Goal: Information Seeking & Learning: Learn about a topic

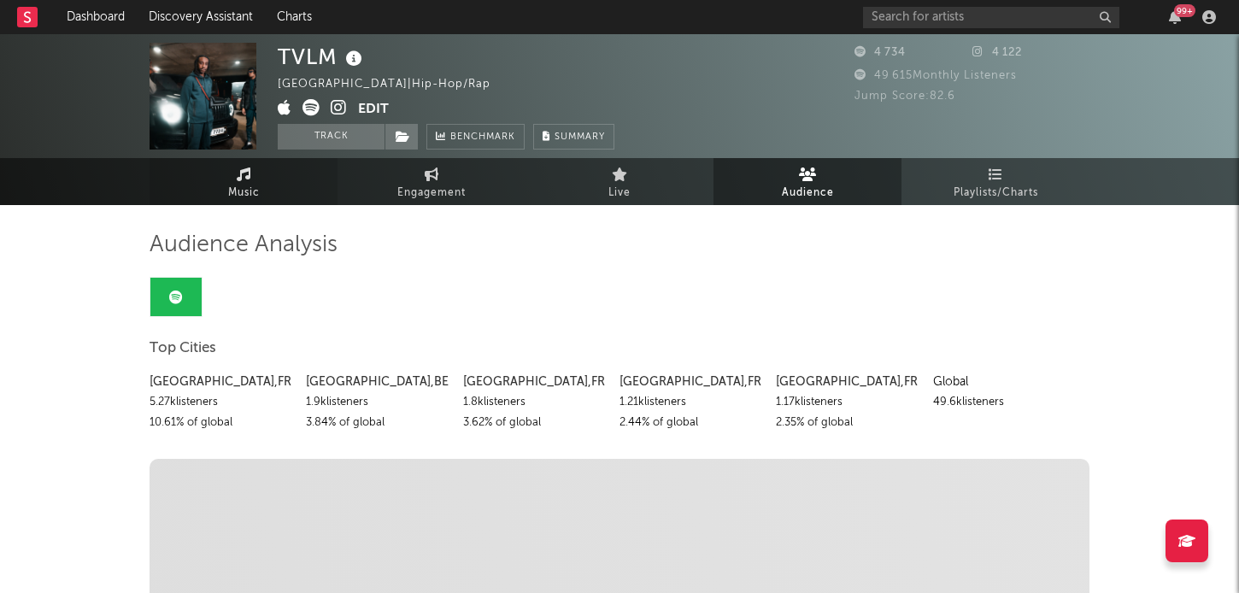
click at [273, 191] on link "Music" at bounding box center [244, 181] width 188 height 47
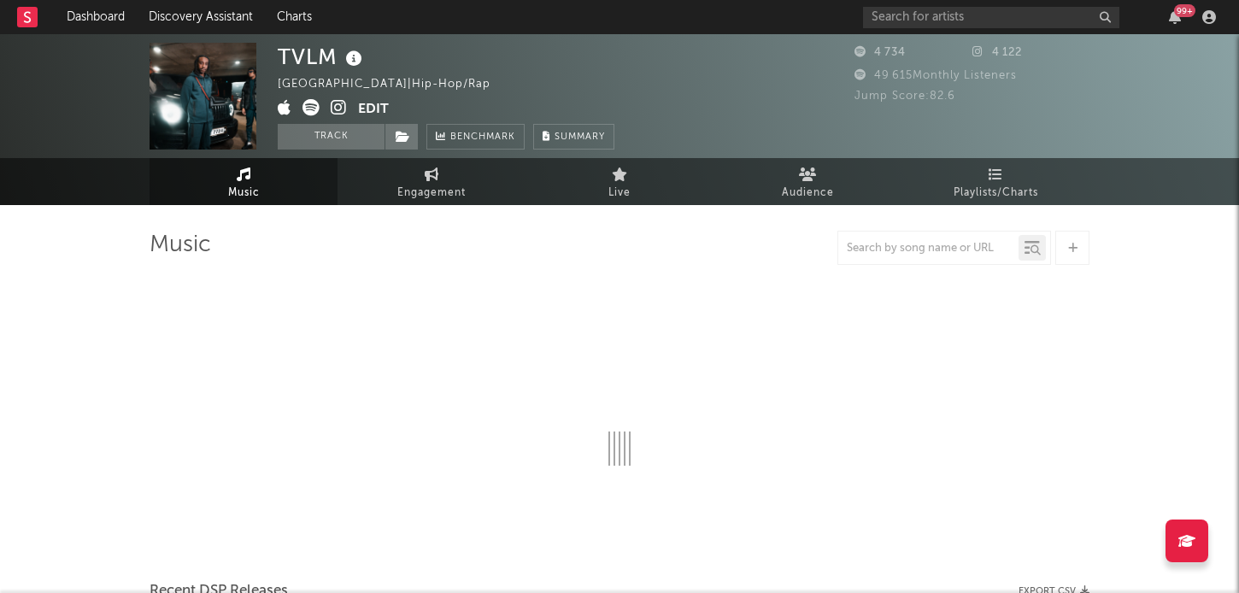
select select "1w"
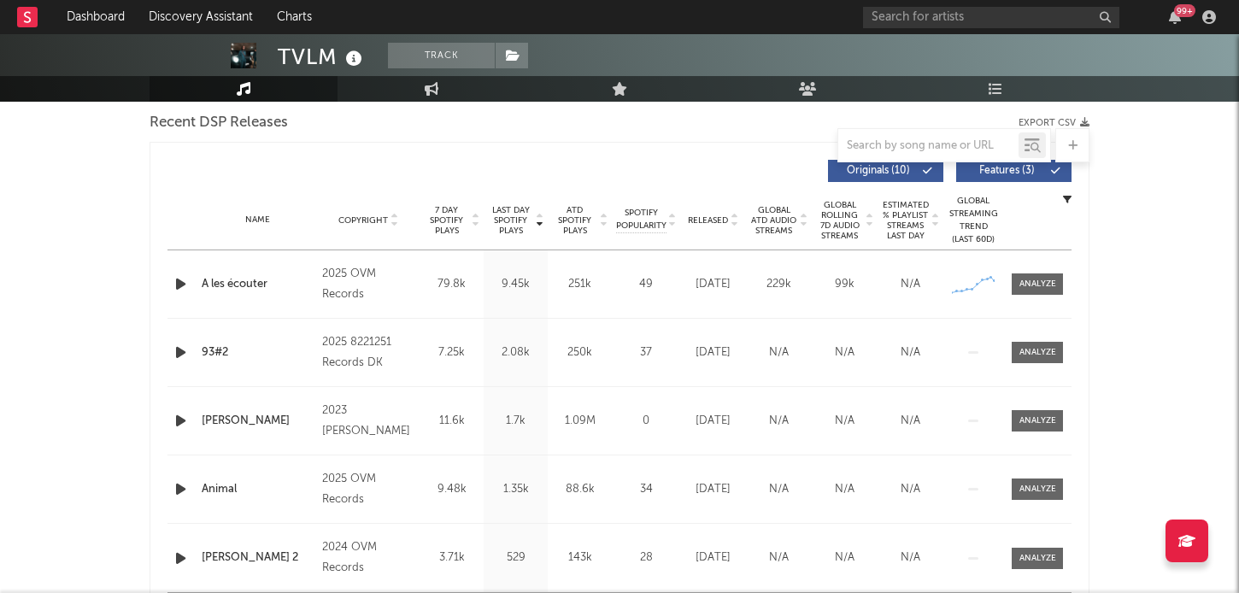
scroll to position [668, 0]
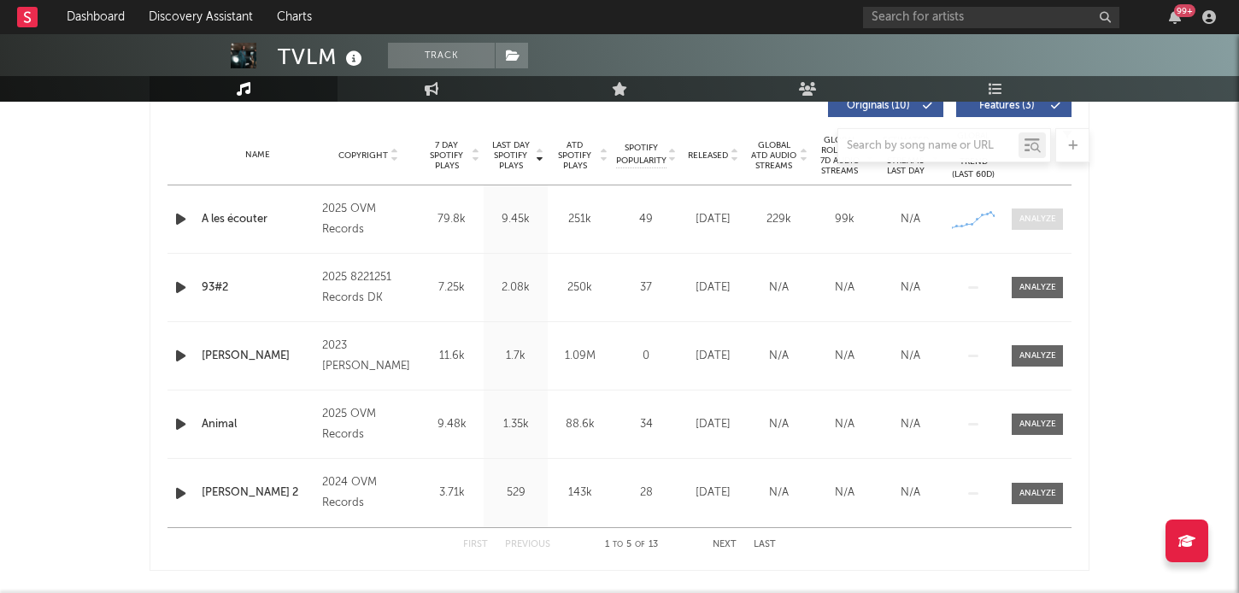
click at [1046, 217] on div at bounding box center [1037, 219] width 37 height 13
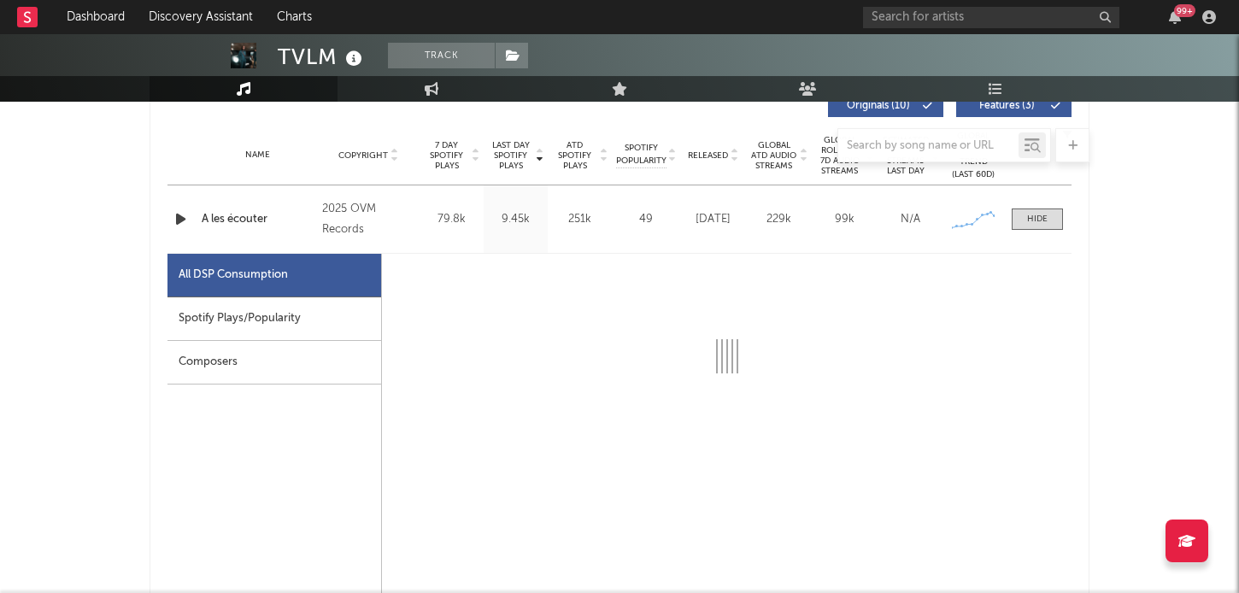
select select "1w"
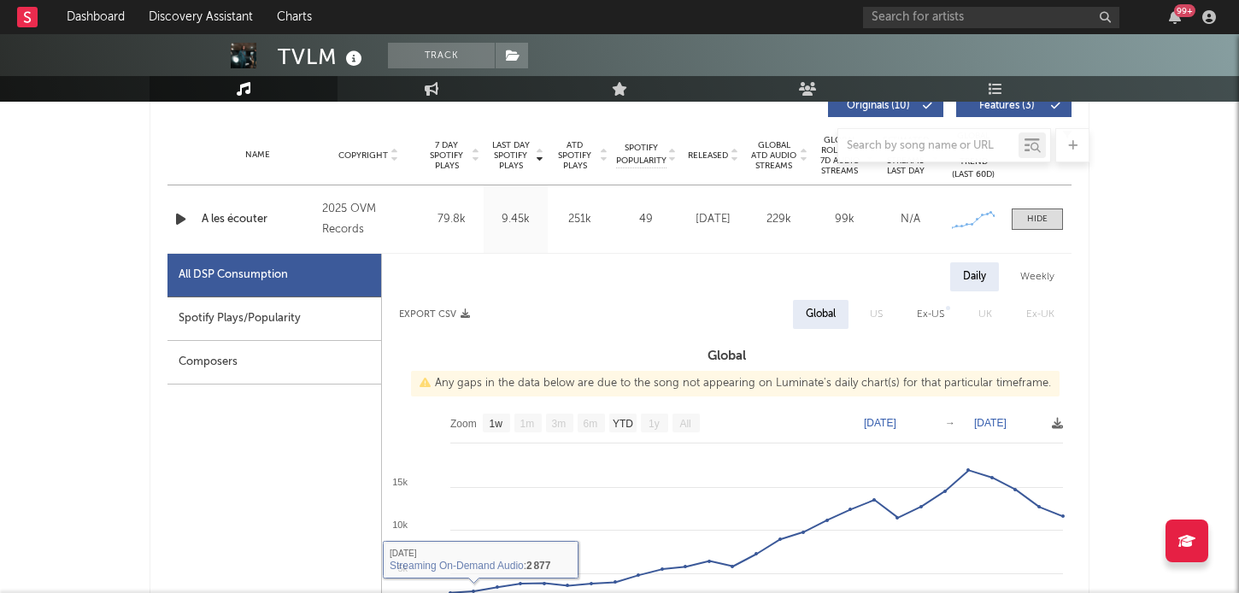
click at [287, 325] on div "Spotify Plays/Popularity" at bounding box center [274, 319] width 214 height 44
select select "1w"
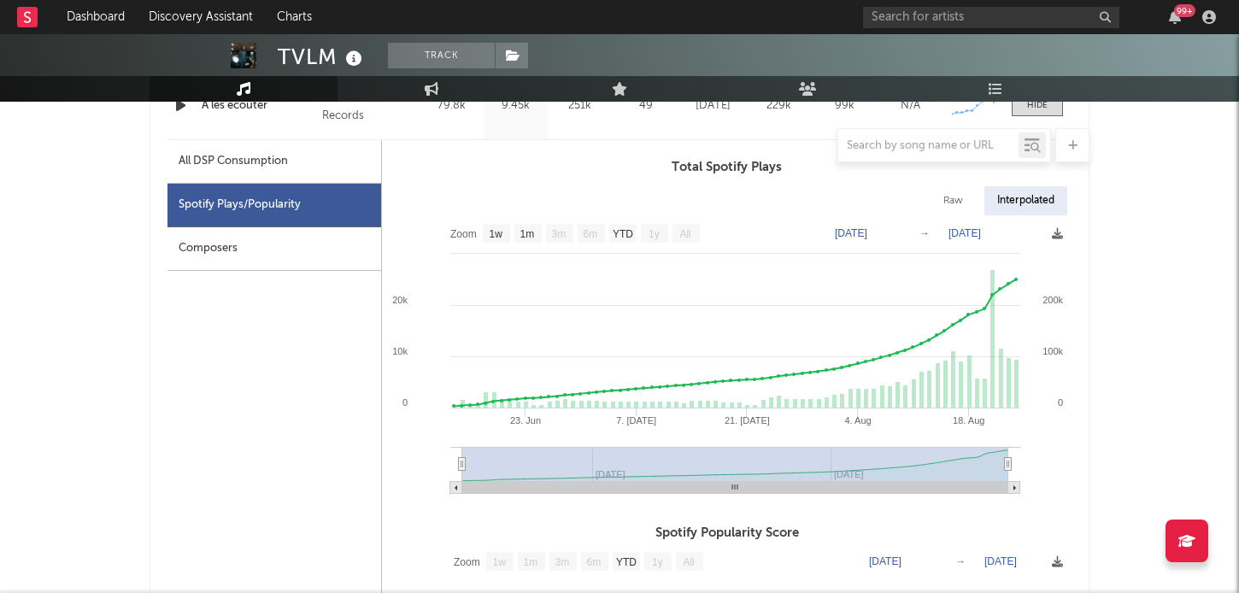
scroll to position [853, 0]
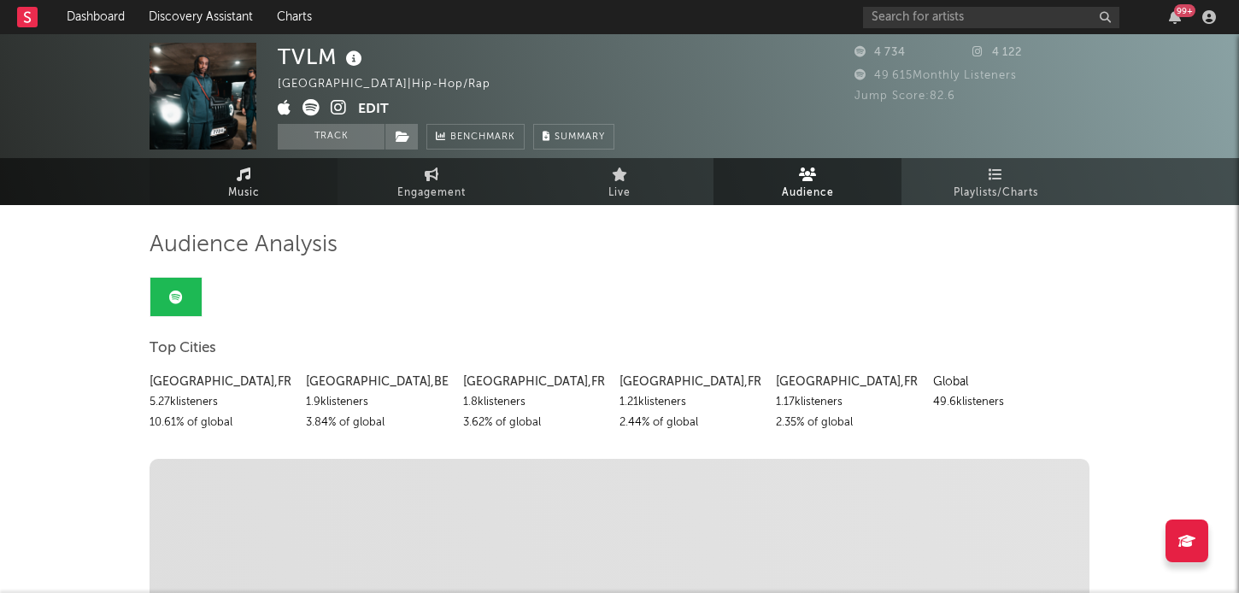
click at [275, 178] on link "Music" at bounding box center [244, 181] width 188 height 47
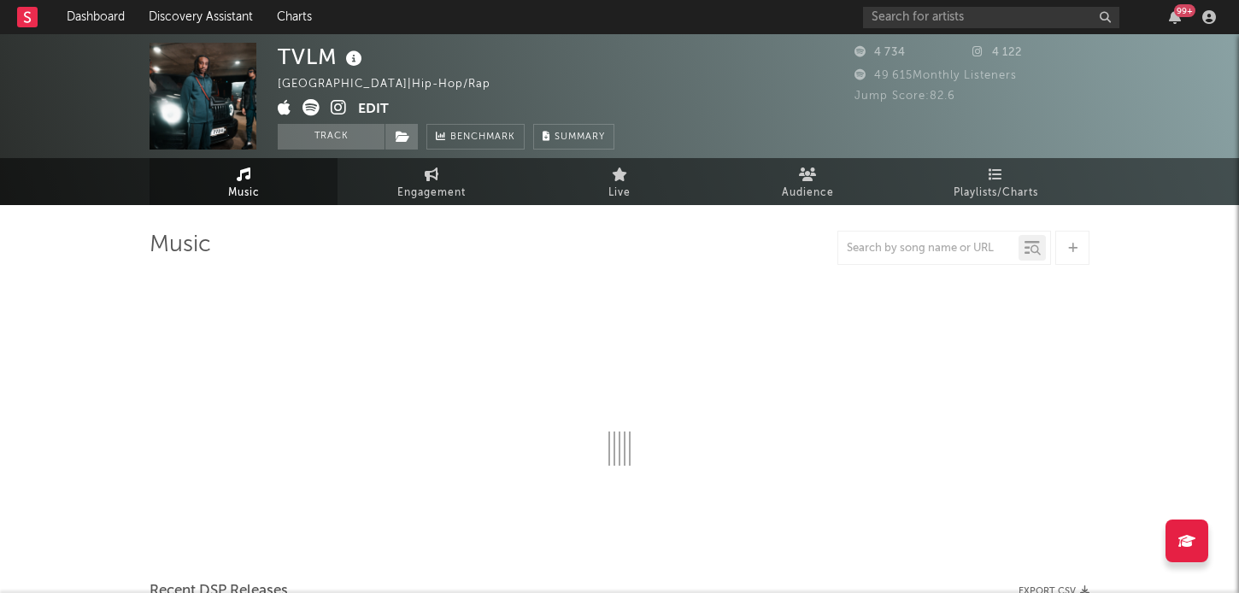
select select "1w"
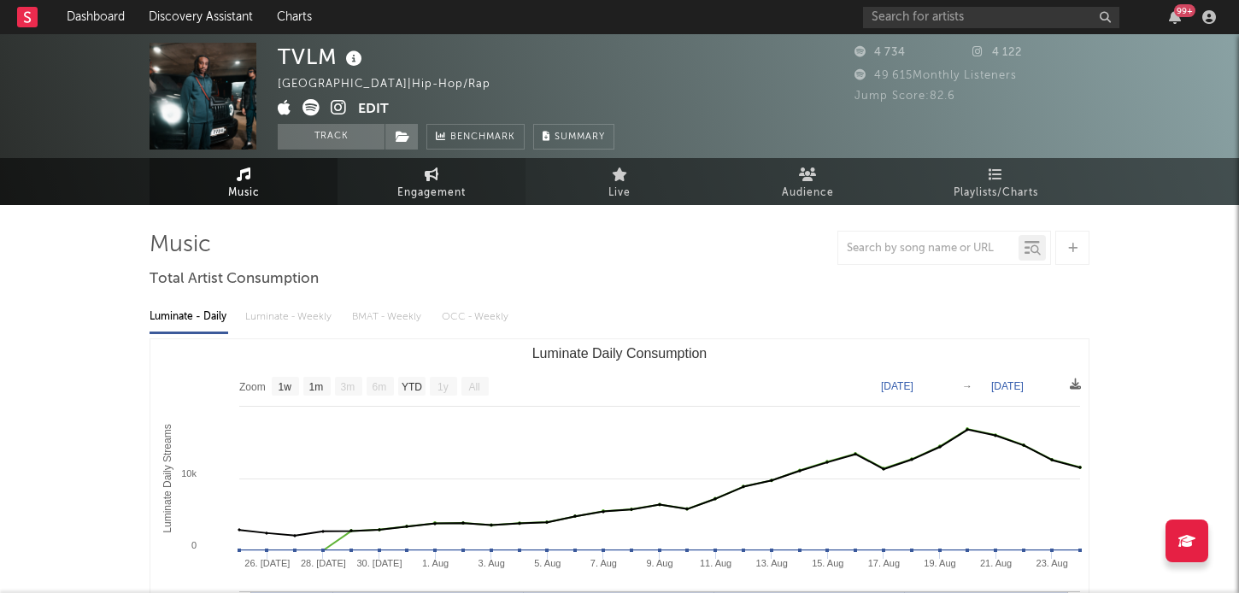
click at [443, 180] on link "Engagement" at bounding box center [431, 181] width 188 height 47
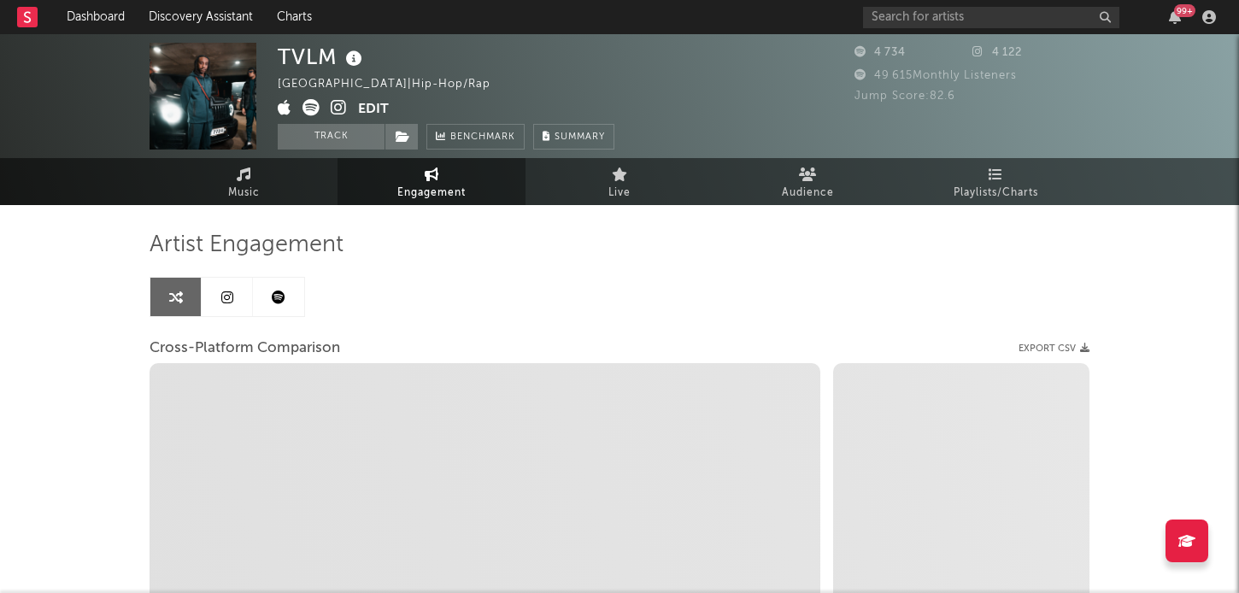
select select "1w"
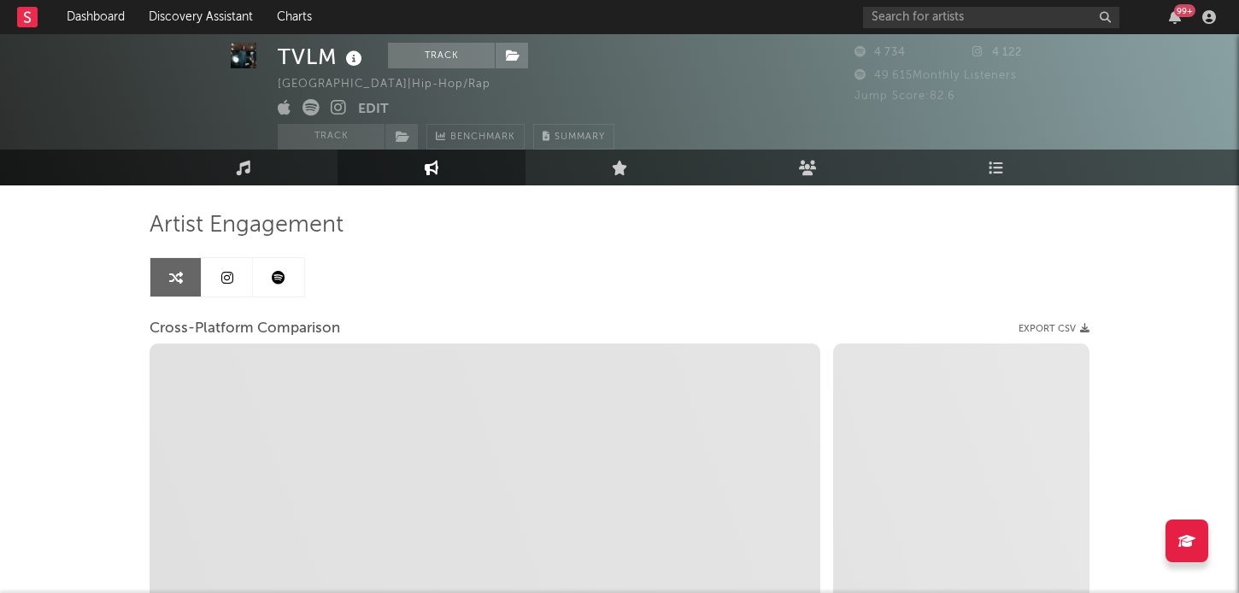
scroll to position [26, 0]
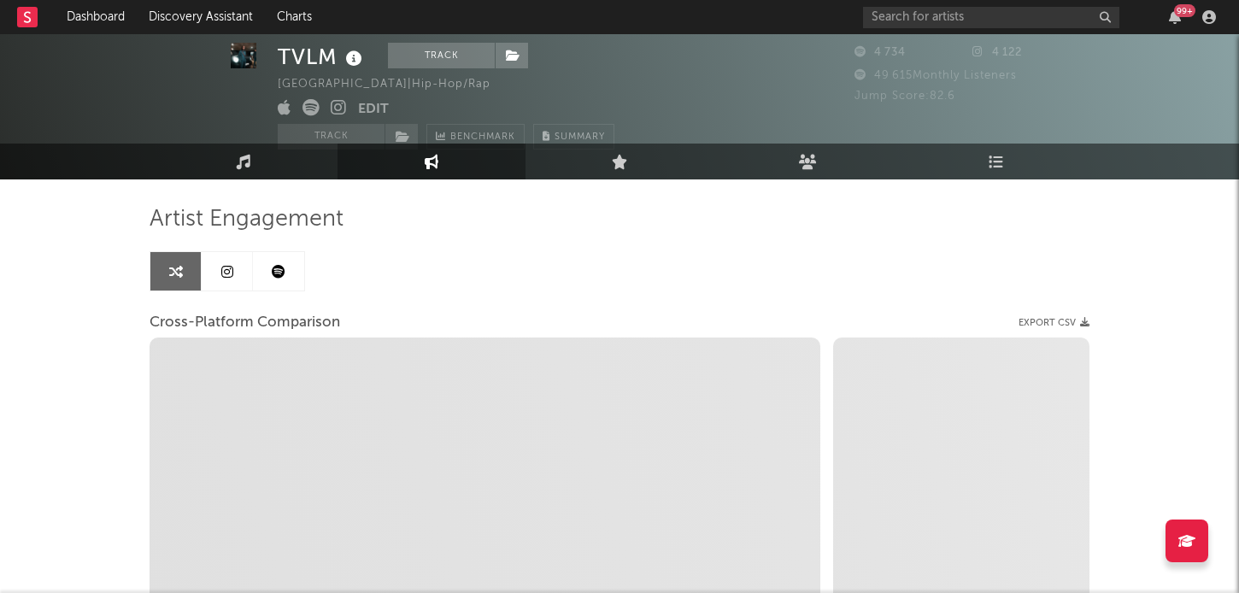
select select "1m"
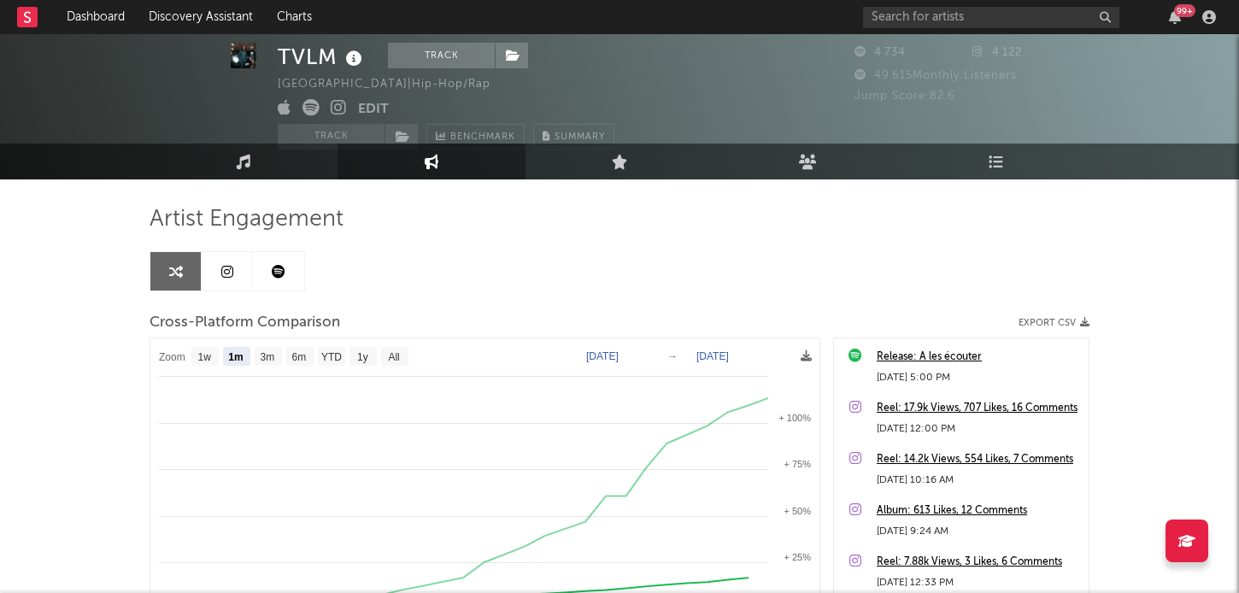
click at [284, 275] on icon at bounding box center [279, 272] width 14 height 14
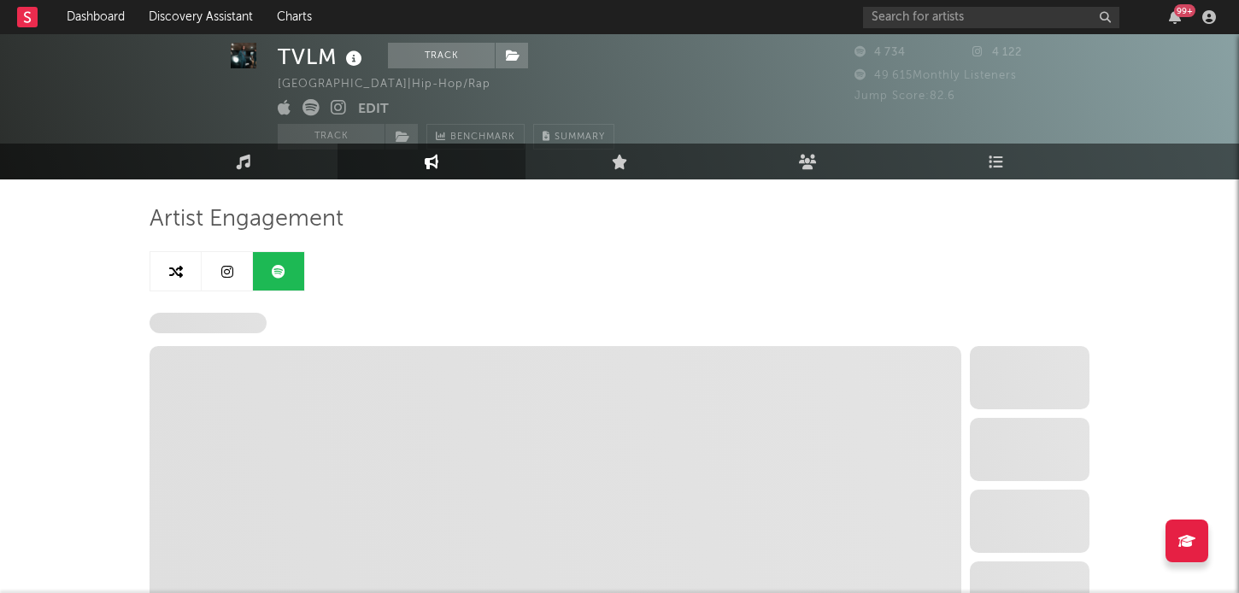
select select "6m"
select select "1w"
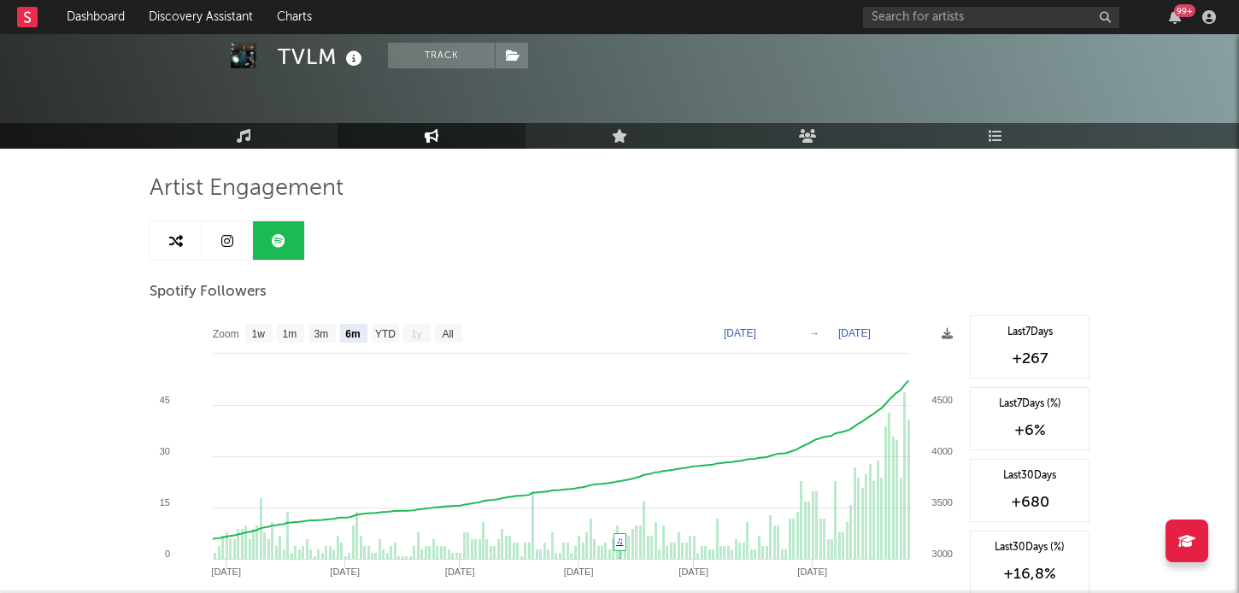
scroll to position [21, 0]
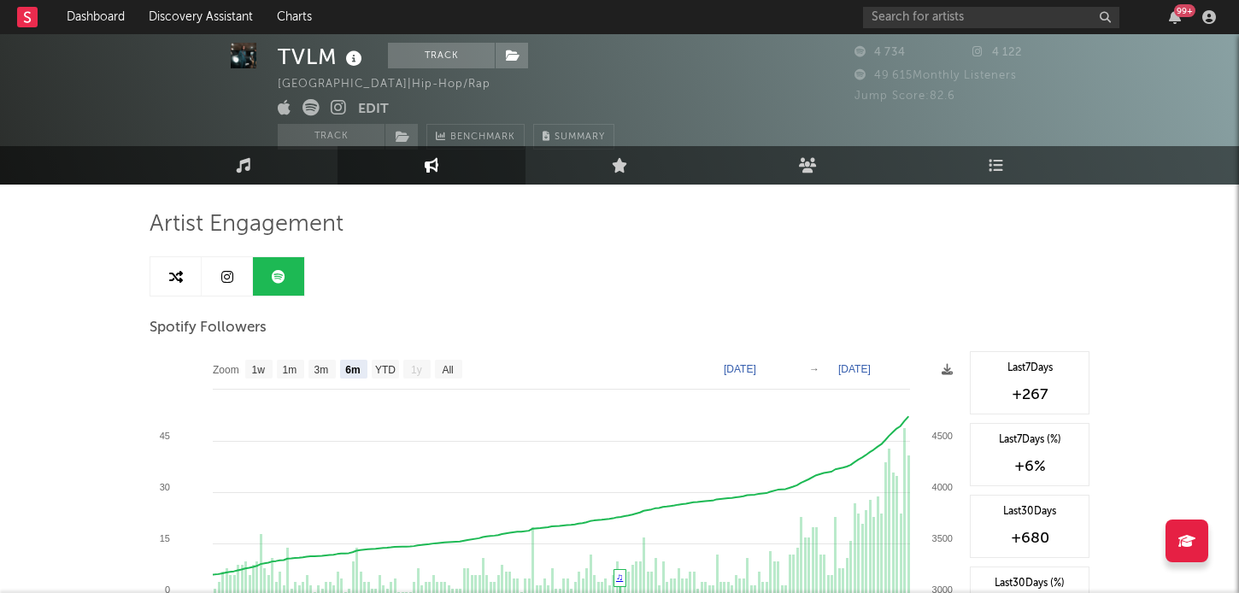
click at [224, 274] on icon at bounding box center [227, 277] width 12 height 14
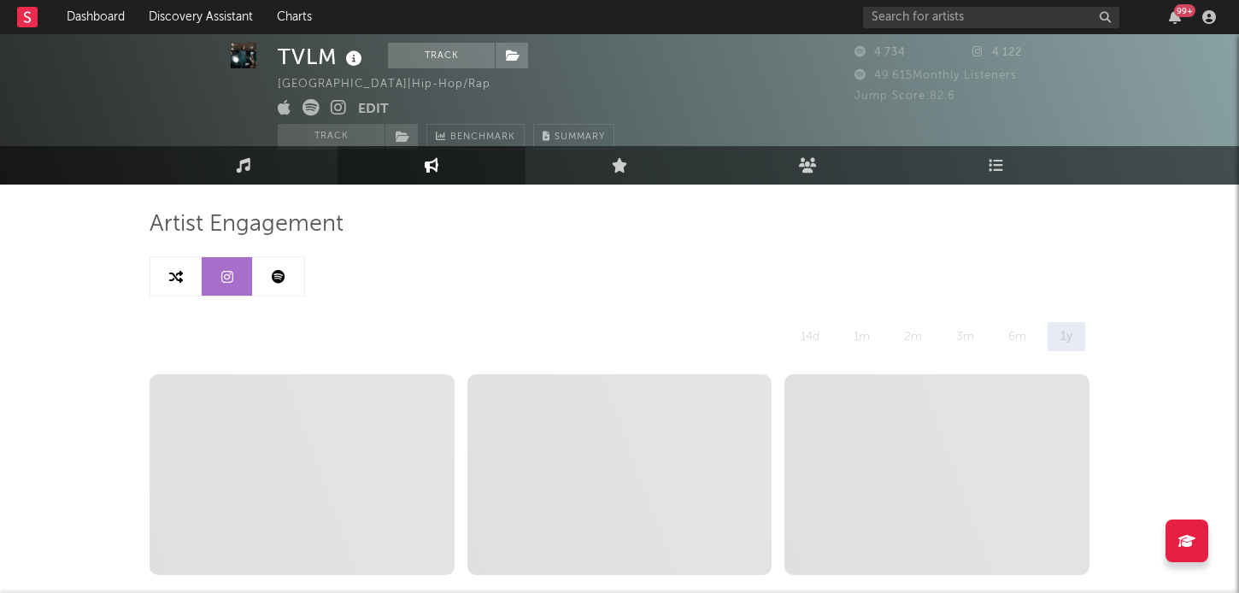
select select "6m"
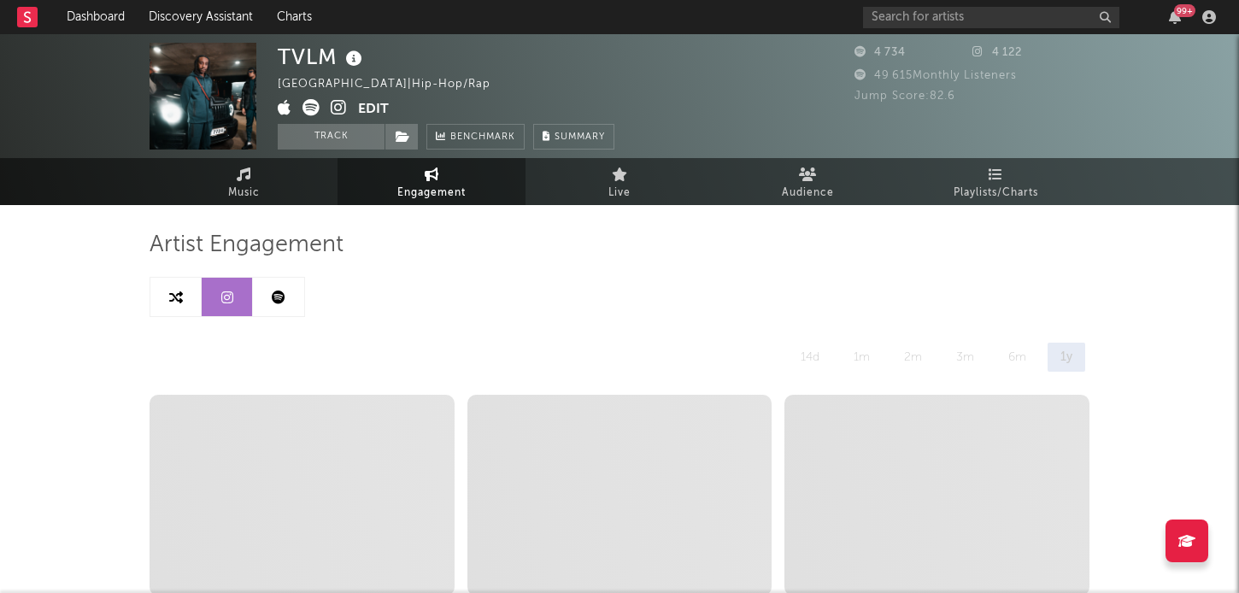
click at [181, 294] on icon at bounding box center [176, 297] width 14 height 14
select select "1m"
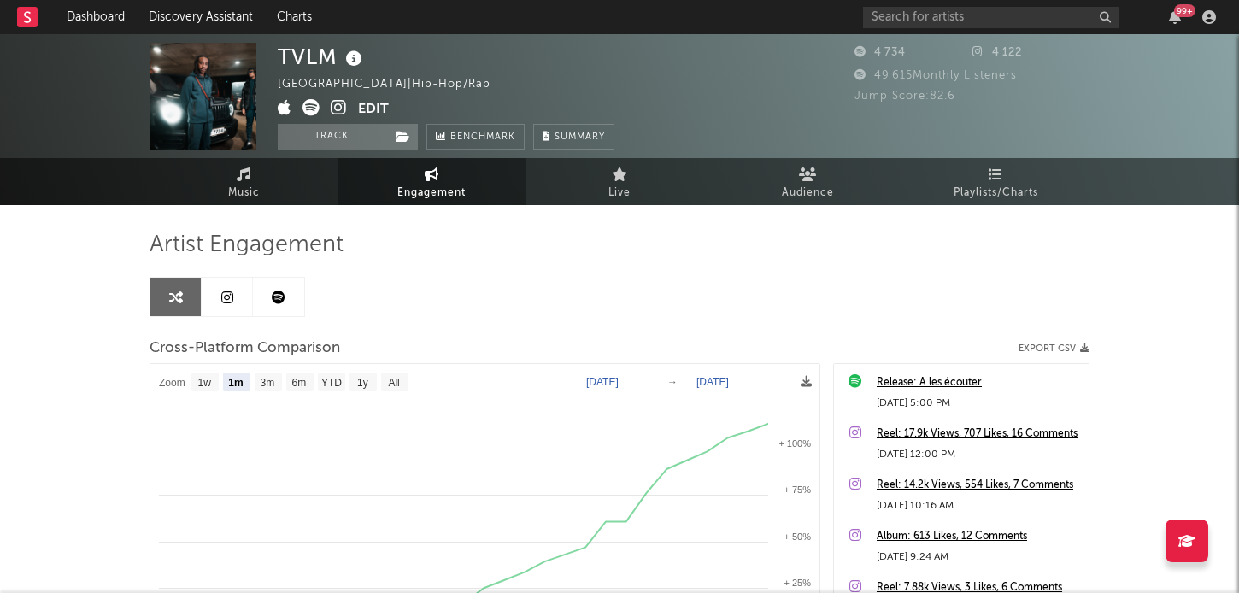
click at [221, 297] on icon at bounding box center [227, 297] width 12 height 14
select select "6m"
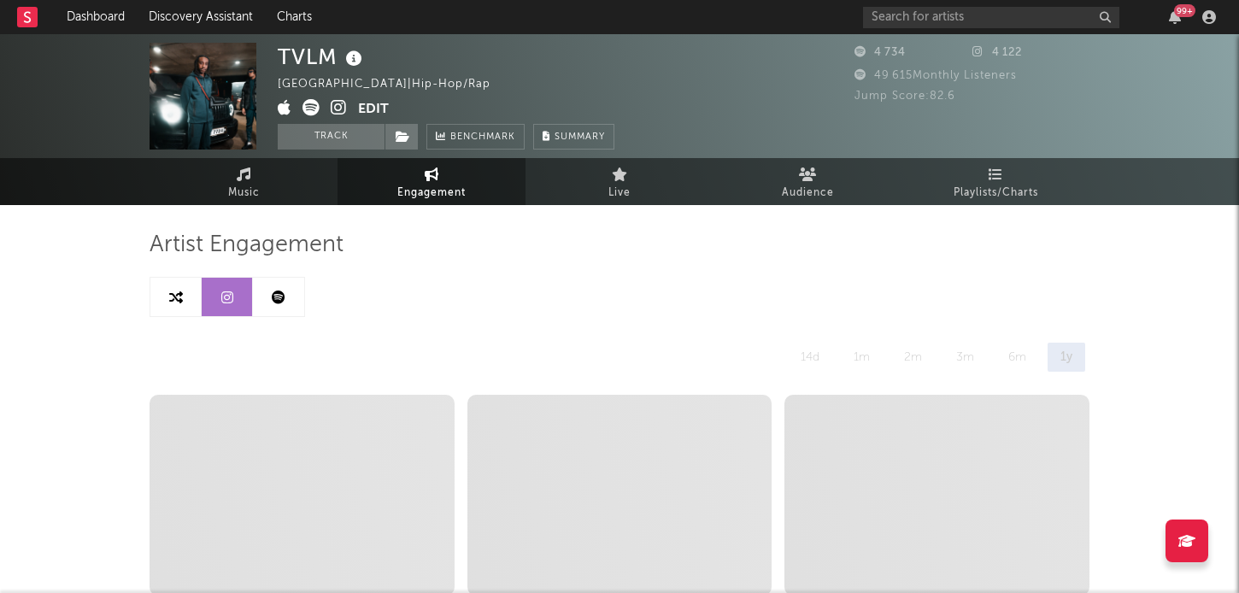
click at [173, 304] on link at bounding box center [175, 297] width 51 height 38
select select "1m"
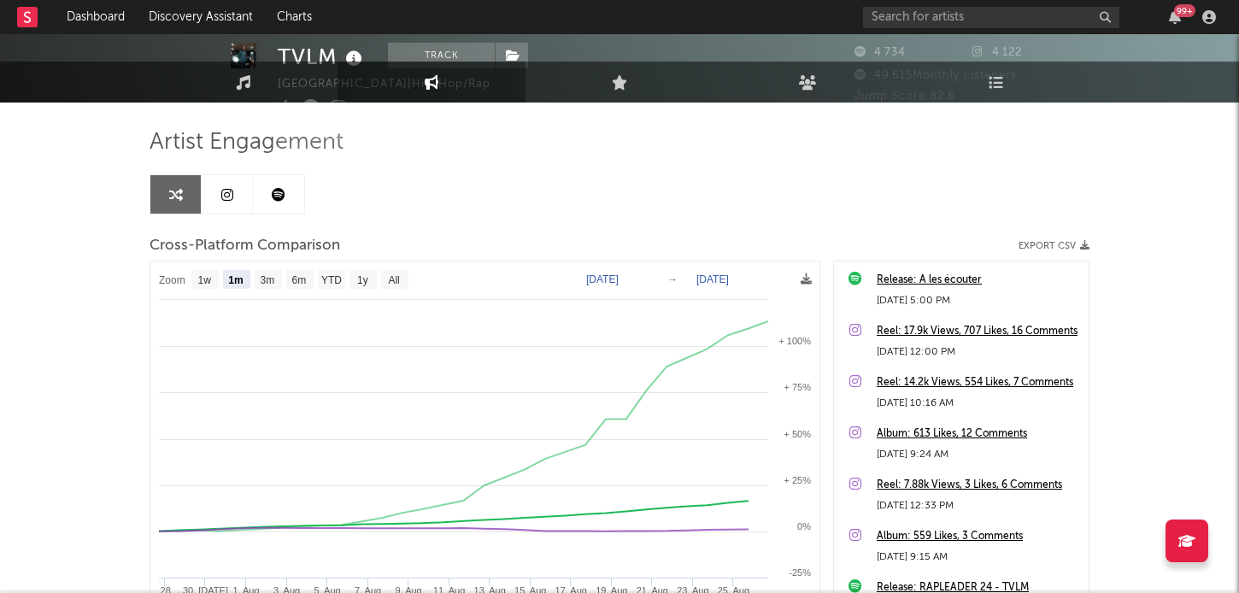
scroll to position [140, 0]
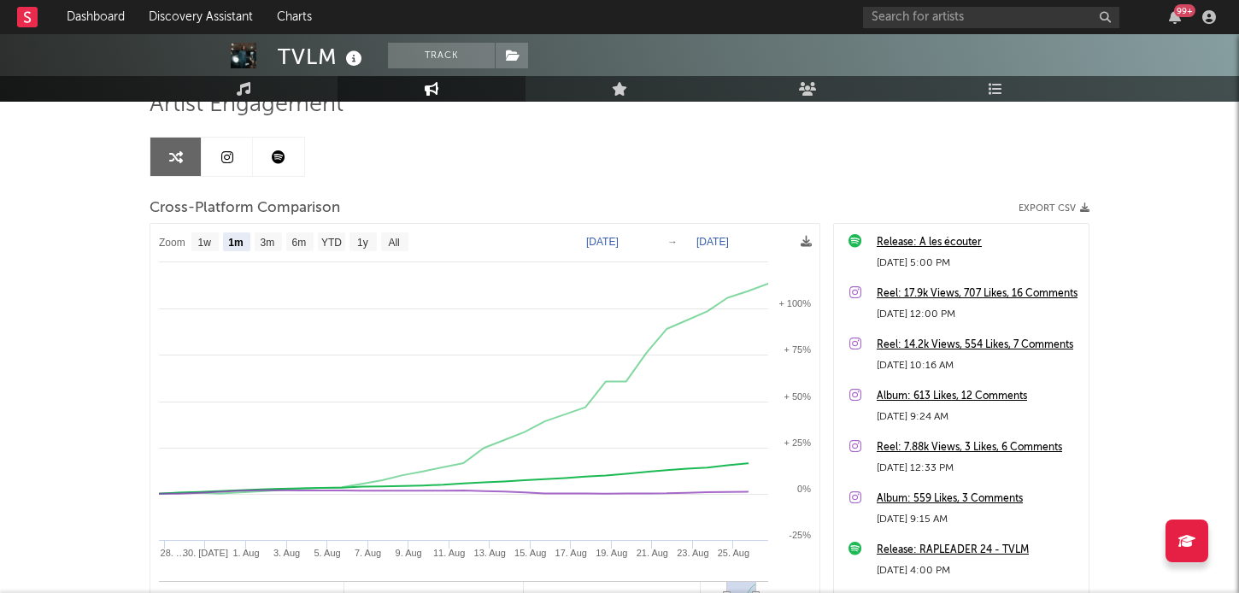
click at [235, 163] on link at bounding box center [227, 157] width 51 height 38
select select "6m"
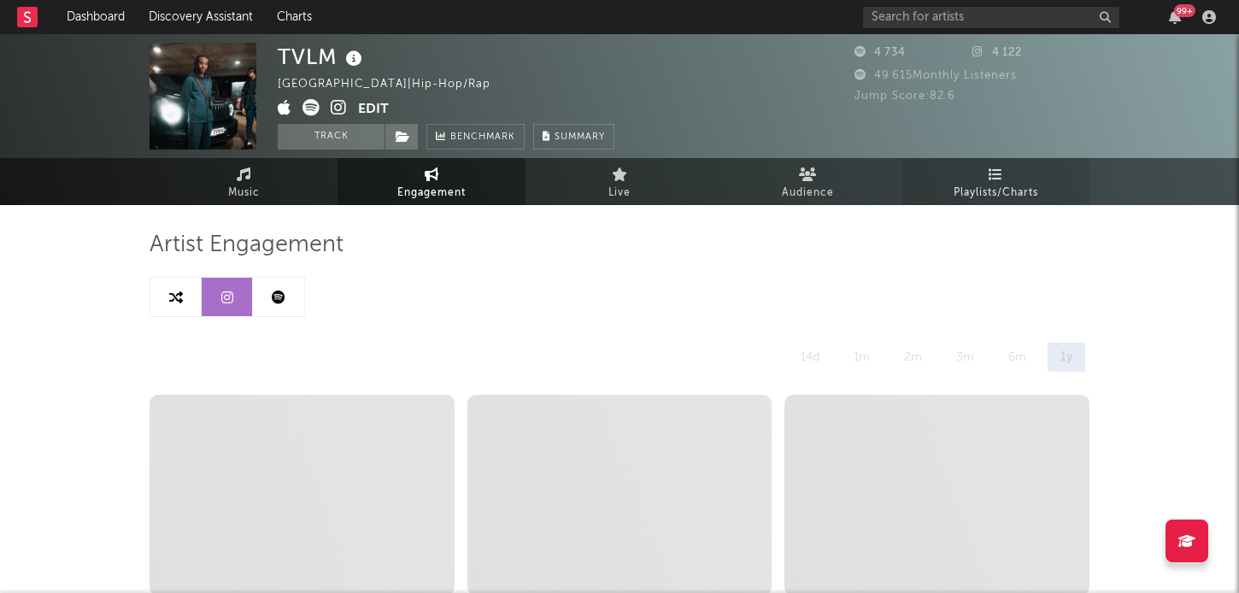
click at [1001, 183] on span "Playlists/Charts" at bounding box center [995, 193] width 85 height 21
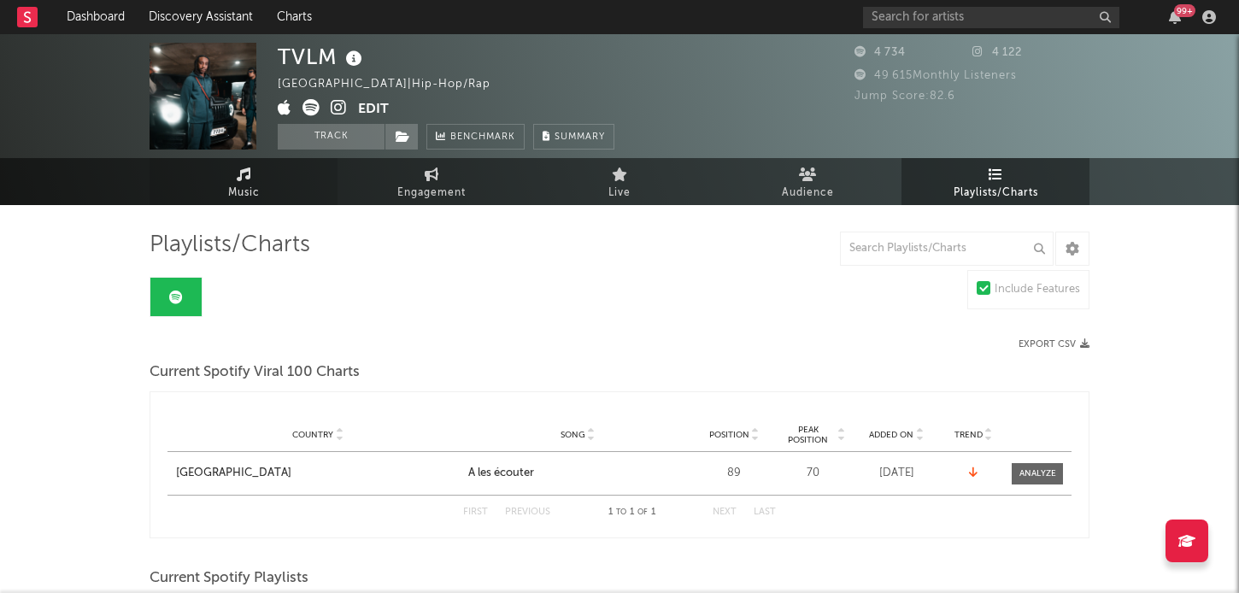
click at [255, 179] on link "Music" at bounding box center [244, 181] width 188 height 47
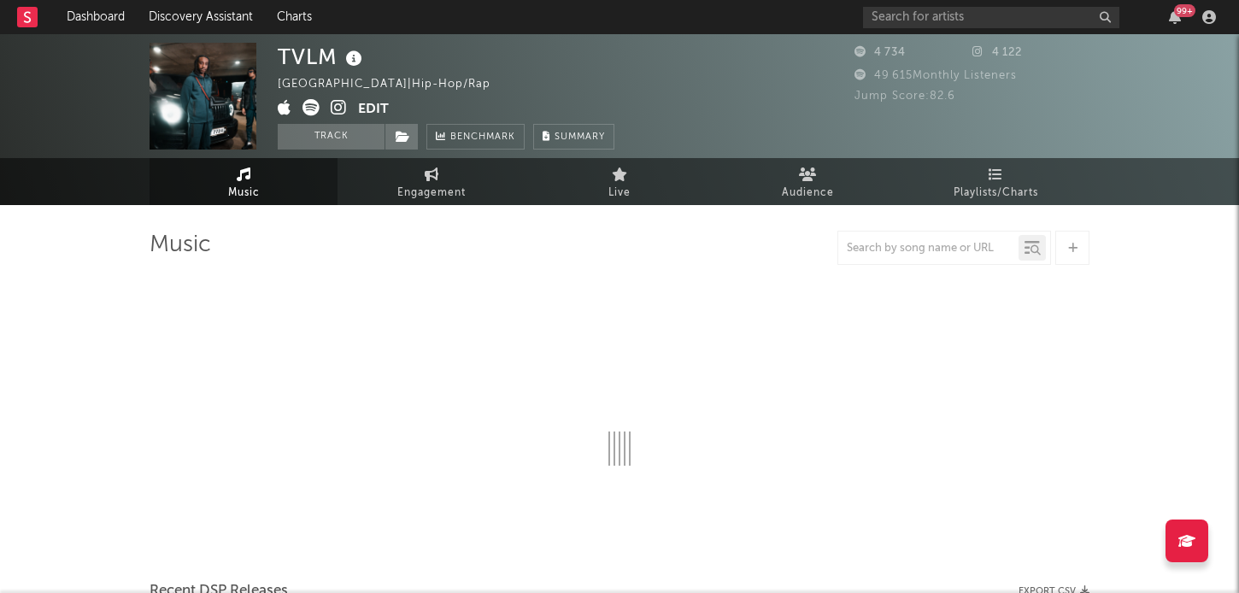
select select "1w"
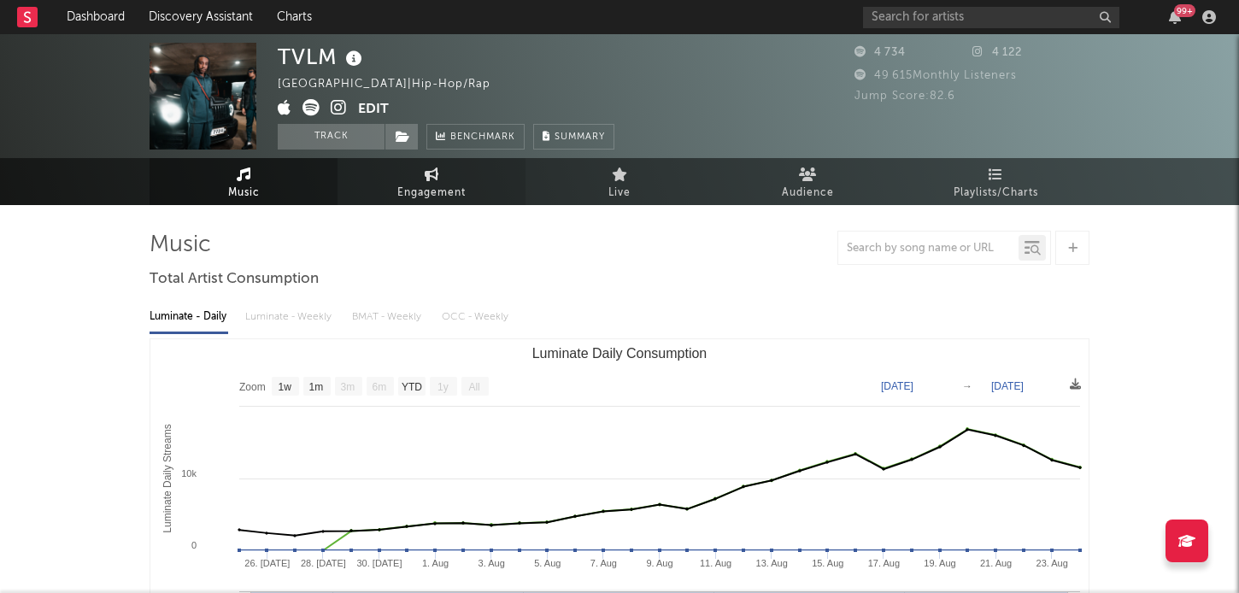
click at [453, 177] on link "Engagement" at bounding box center [431, 181] width 188 height 47
select select "1w"
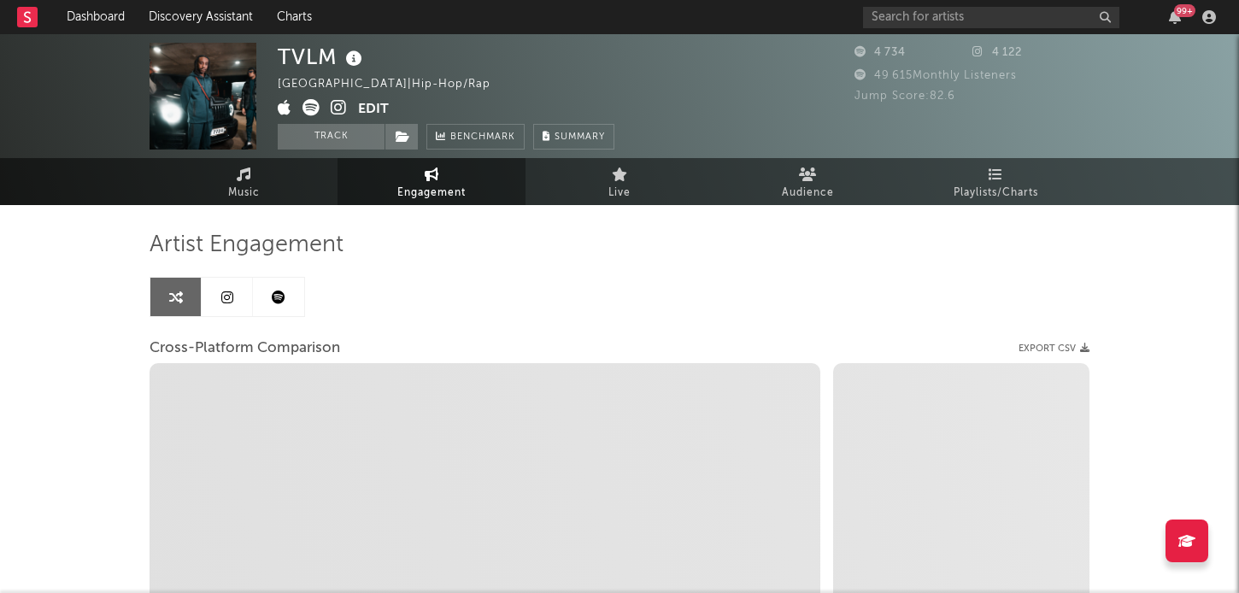
select select "1m"
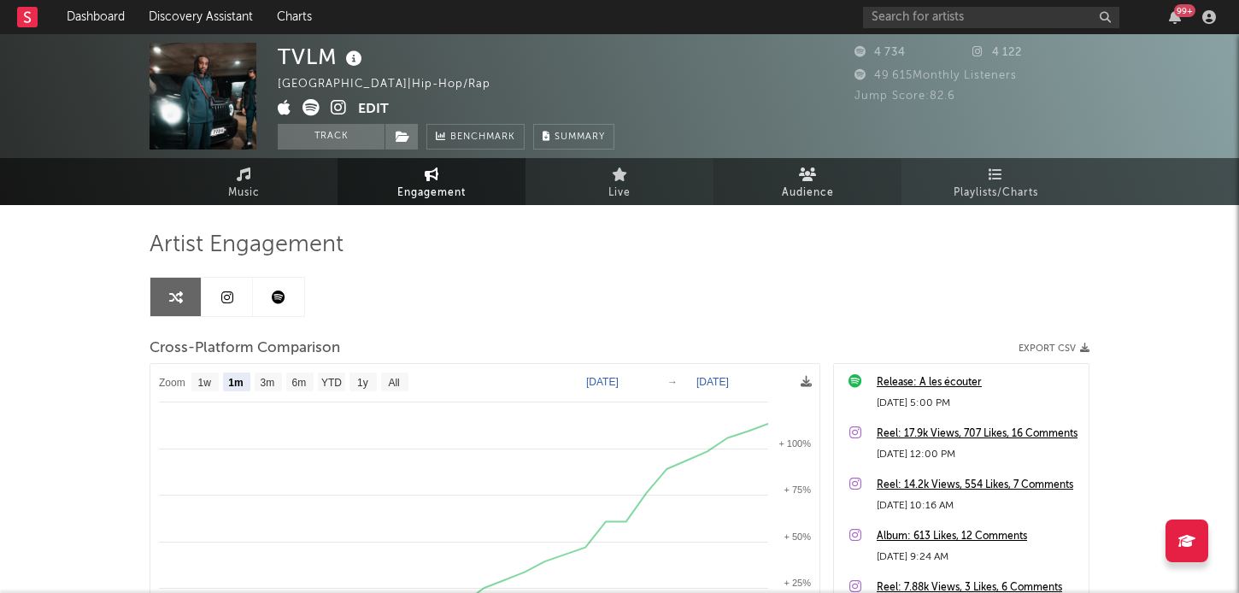
click at [812, 197] on span "Audience" at bounding box center [808, 193] width 52 height 21
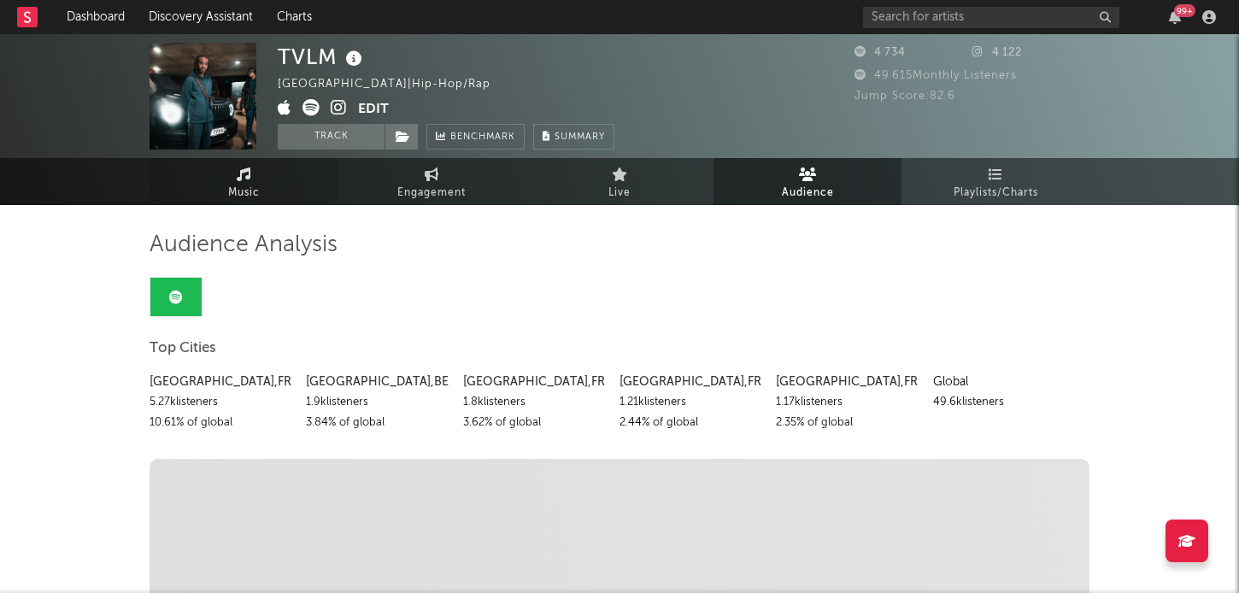
click at [251, 180] on link "Music" at bounding box center [244, 181] width 188 height 47
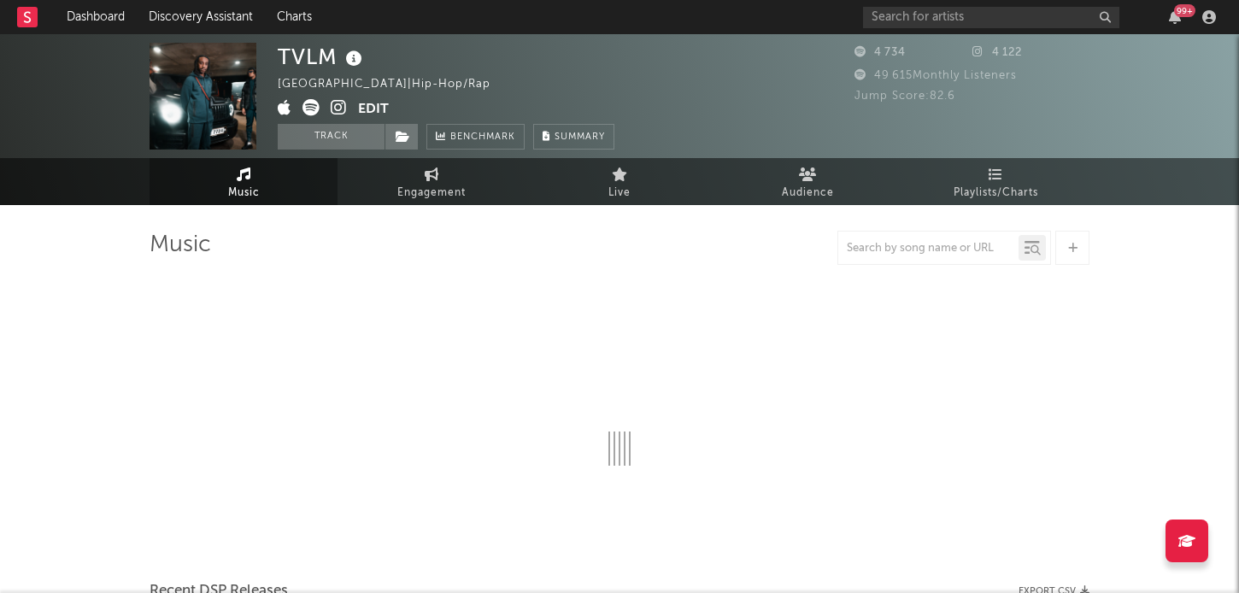
select select "1w"
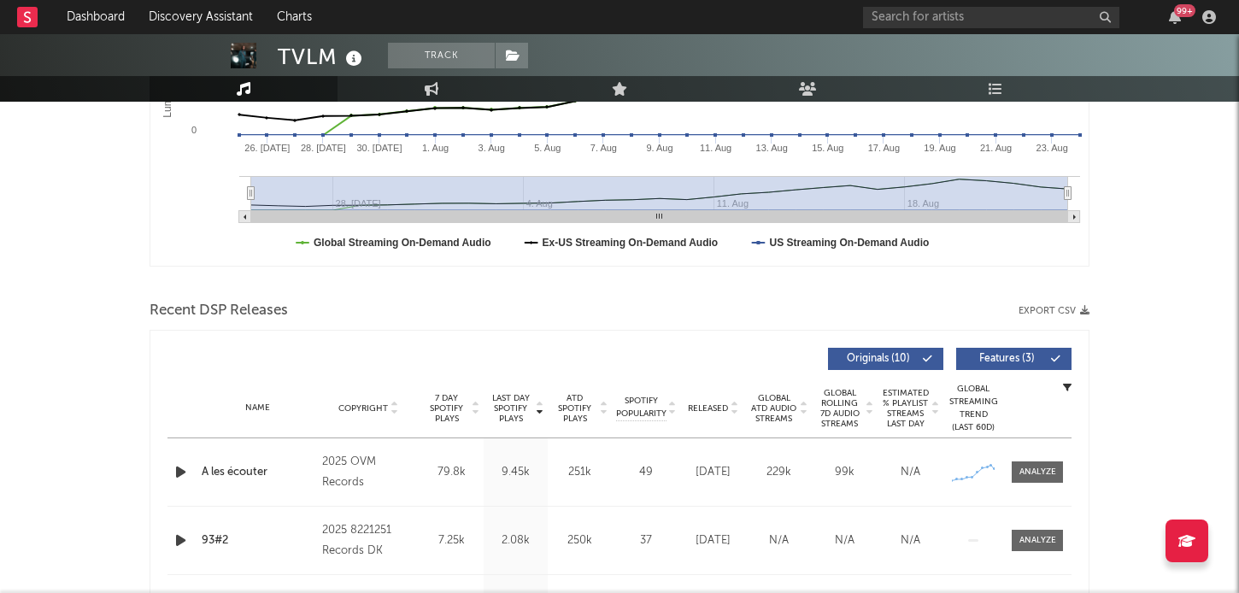
scroll to position [505, 0]
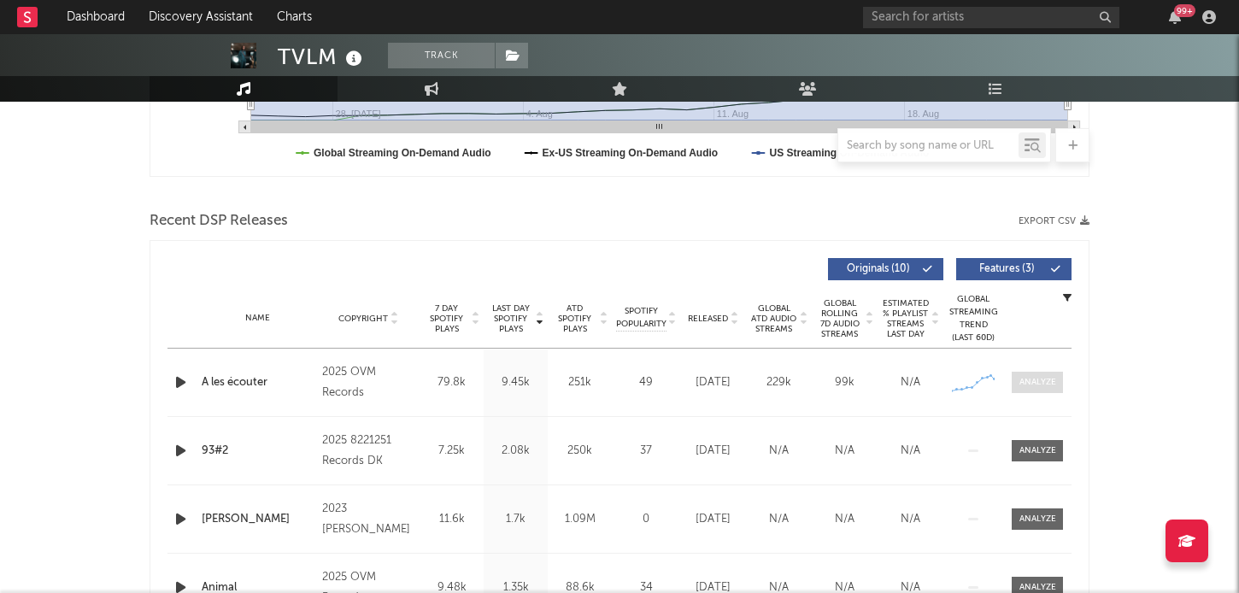
click at [1027, 377] on div at bounding box center [1037, 382] width 37 height 13
select select "1w"
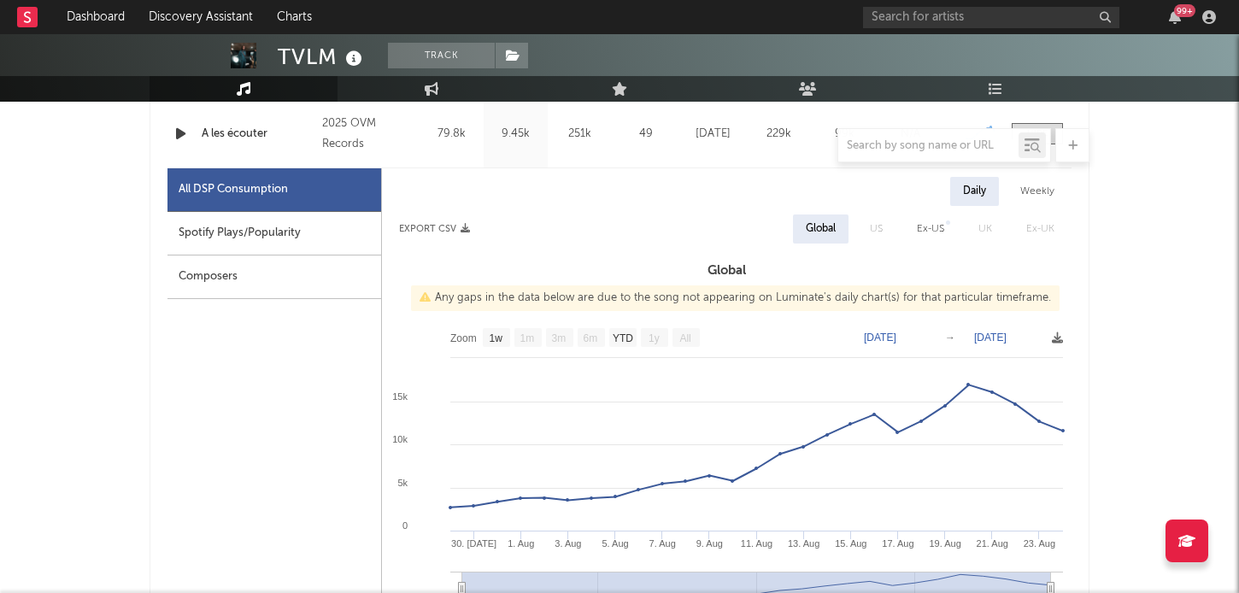
scroll to position [816, 0]
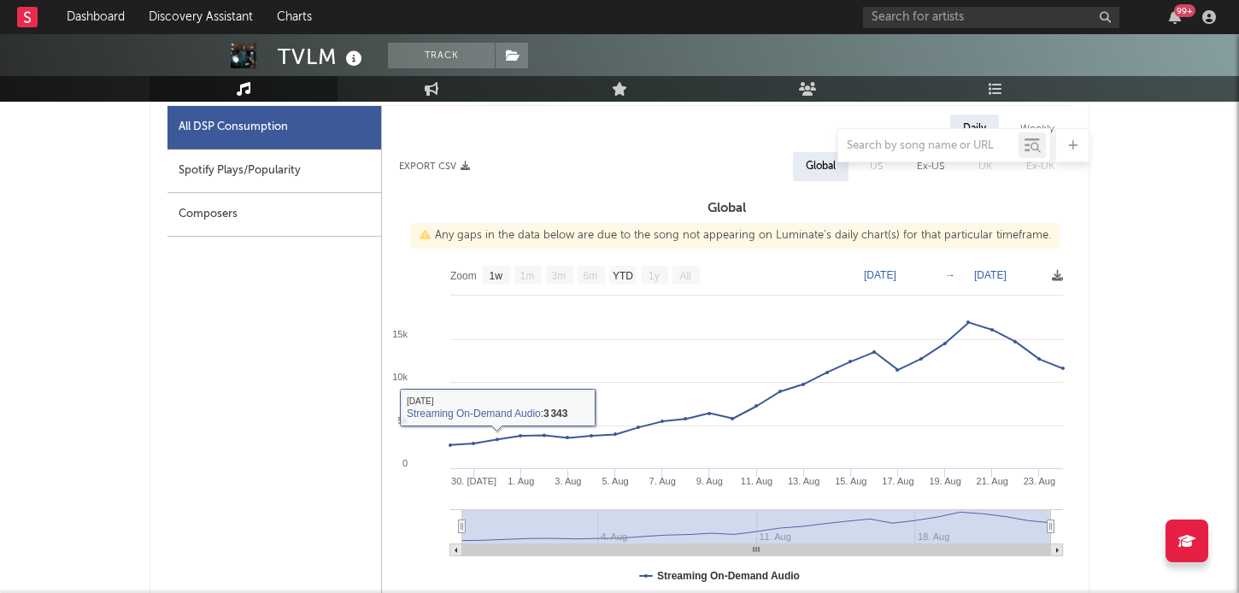
click at [298, 173] on div "Spotify Plays/Popularity" at bounding box center [274, 172] width 214 height 44
select select "1w"
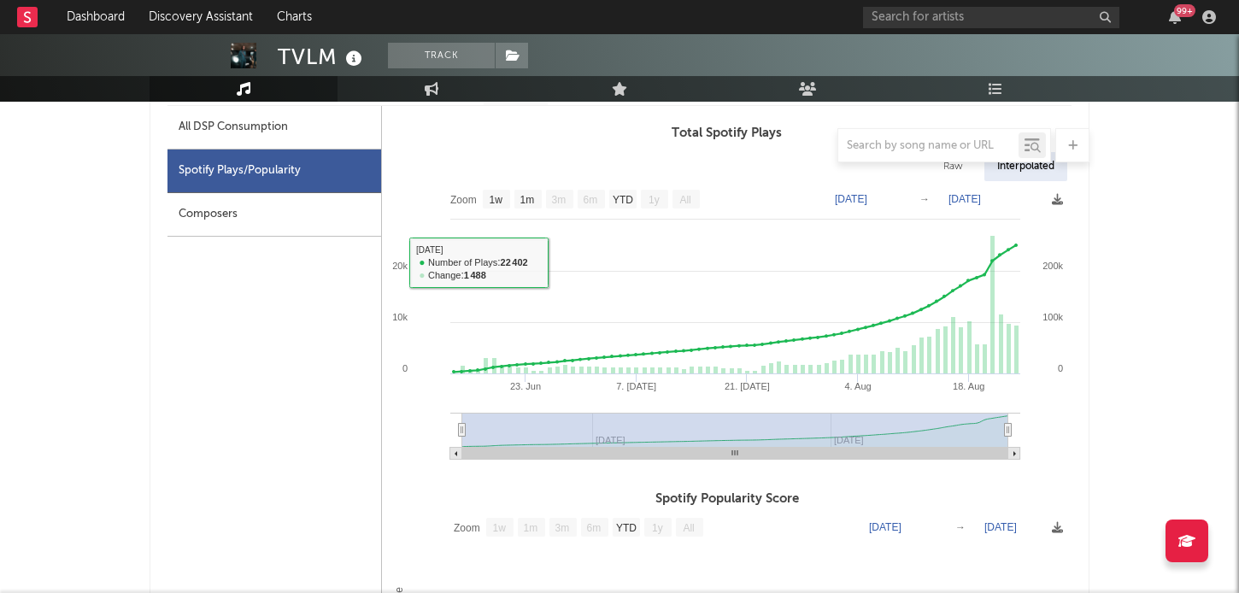
scroll to position [0, 0]
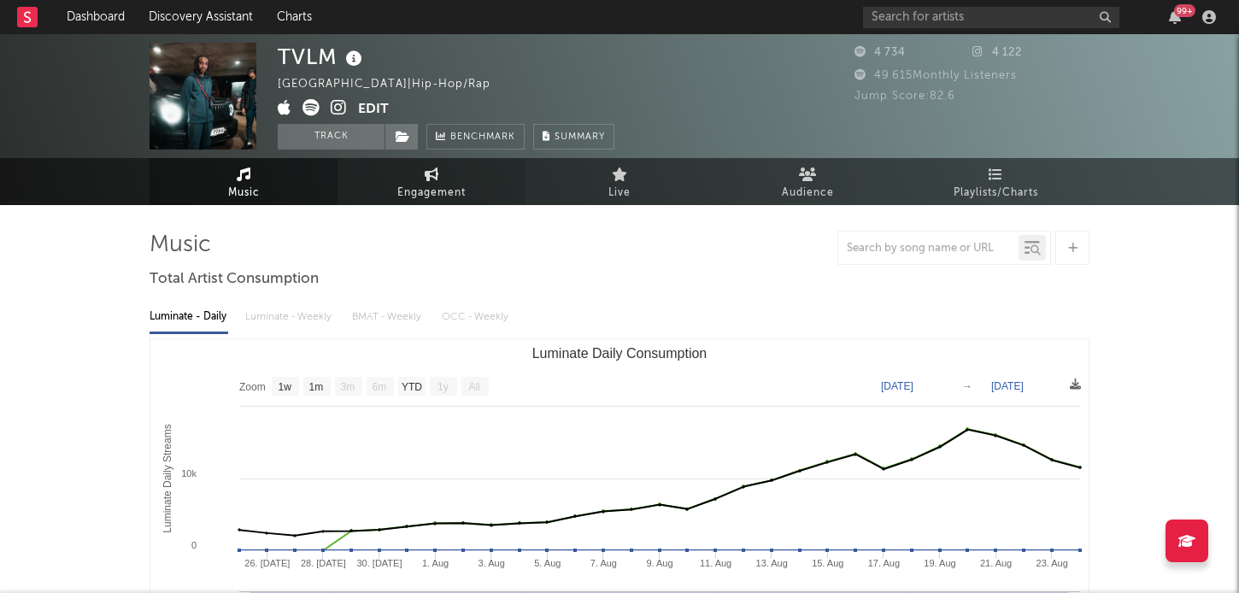
click at [457, 201] on span "Engagement" at bounding box center [431, 193] width 68 height 21
select select "1w"
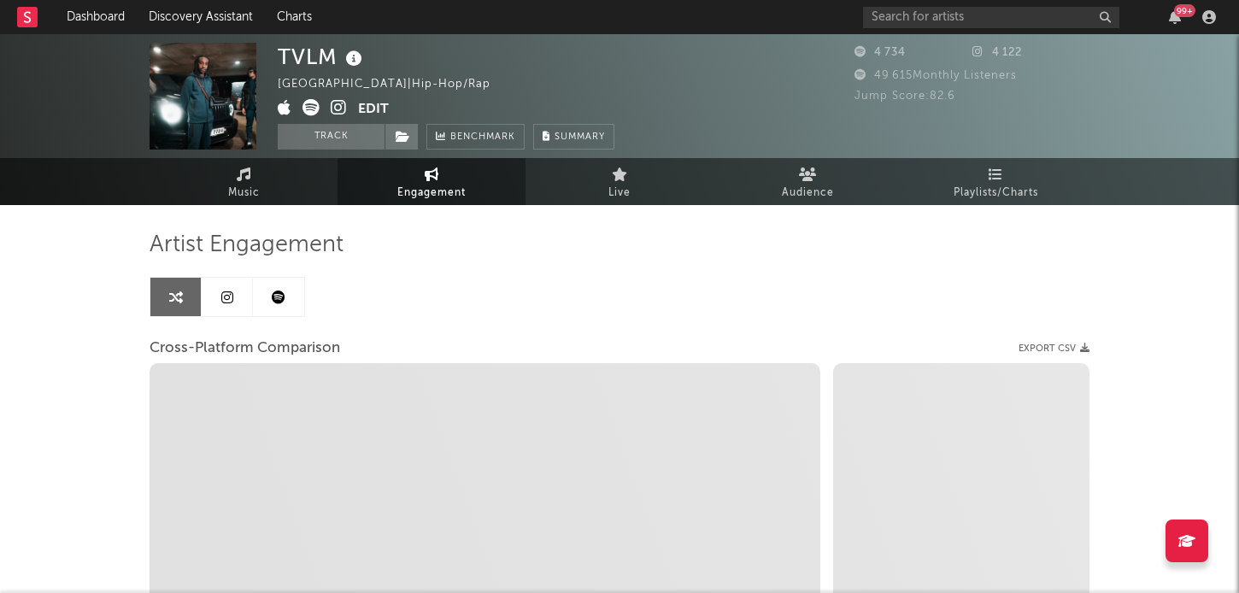
select select "1m"
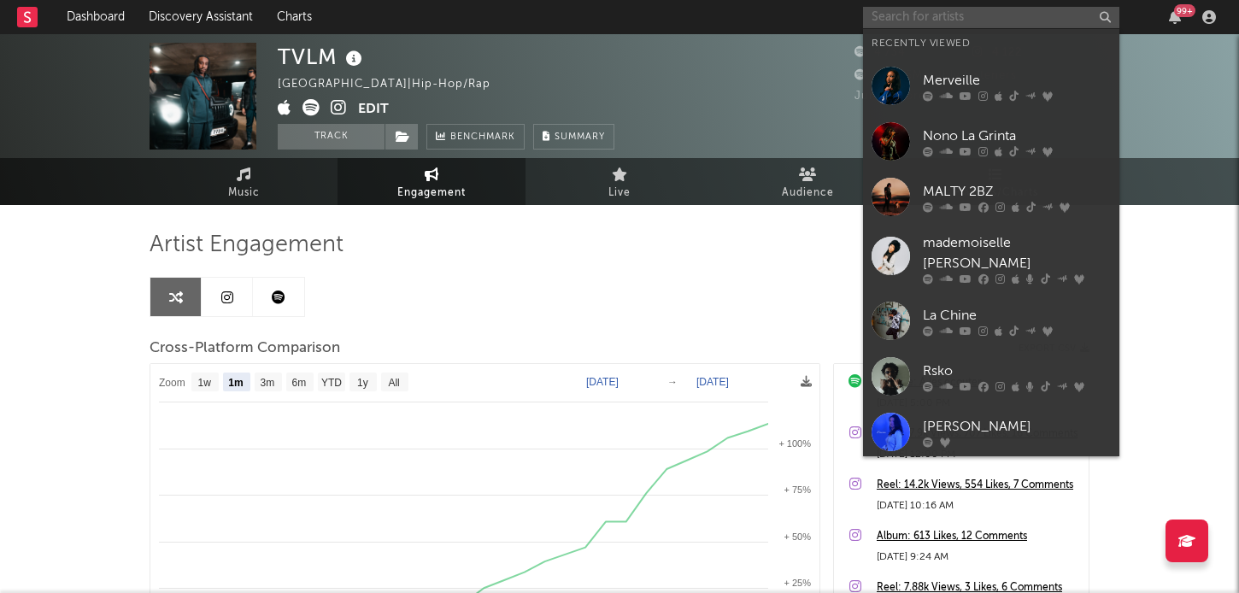
click at [920, 20] on input "text" at bounding box center [991, 17] width 256 height 21
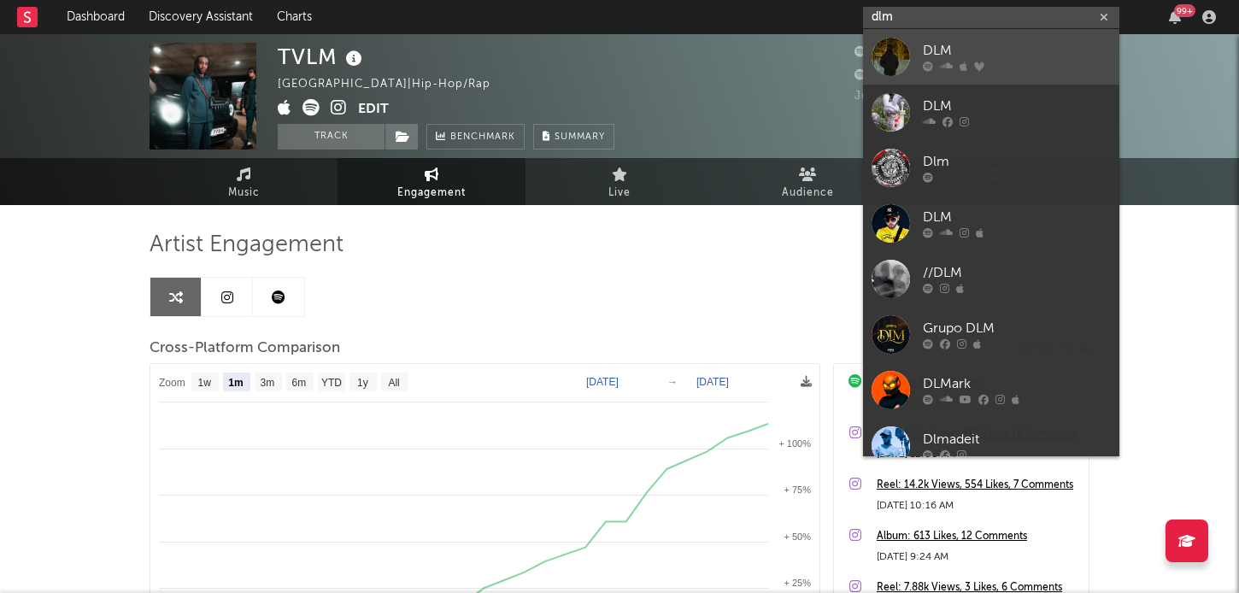
type input "dlm"
click at [950, 46] on div "DLM" at bounding box center [1017, 51] width 188 height 21
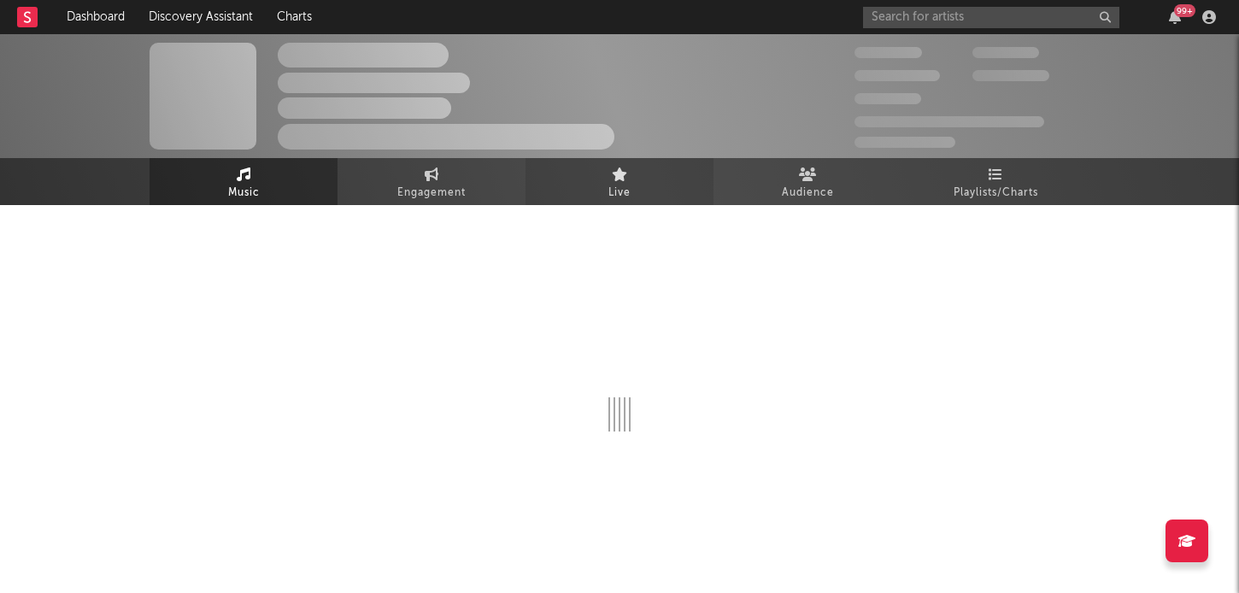
select select "6m"
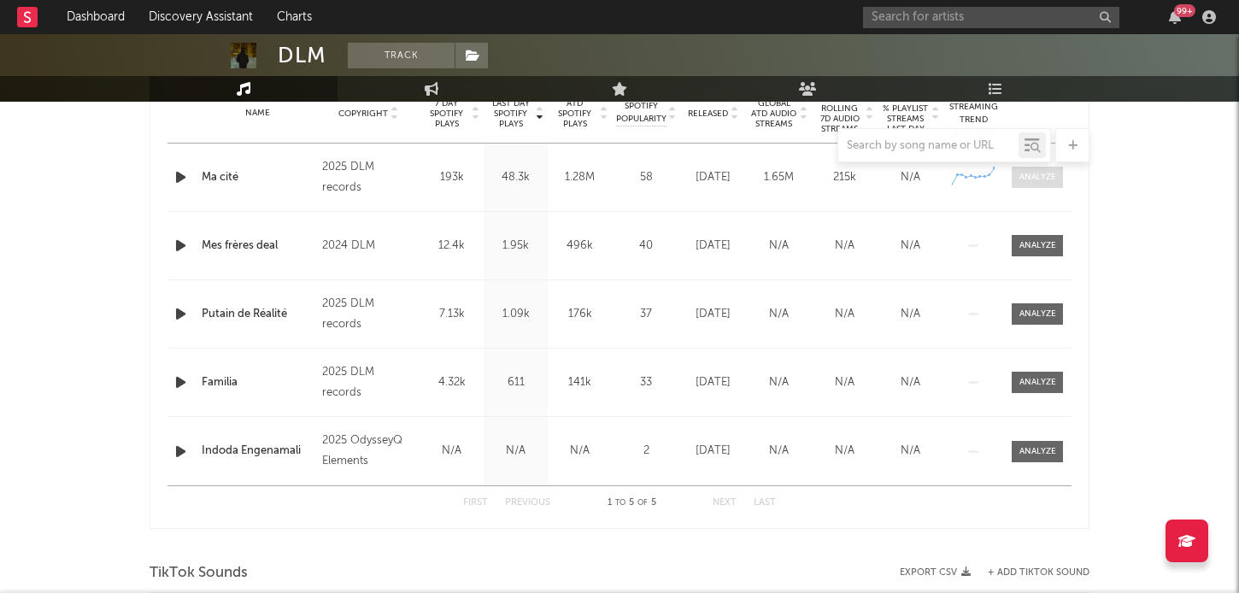
scroll to position [574, 0]
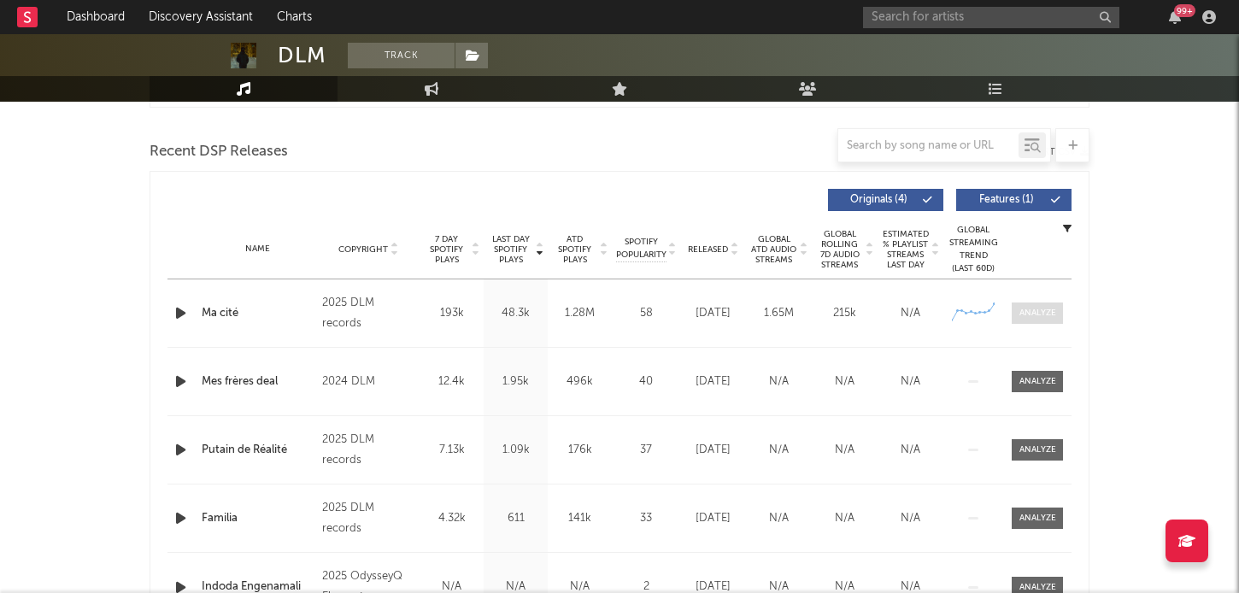
click at [1025, 316] on div at bounding box center [1037, 313] width 37 height 13
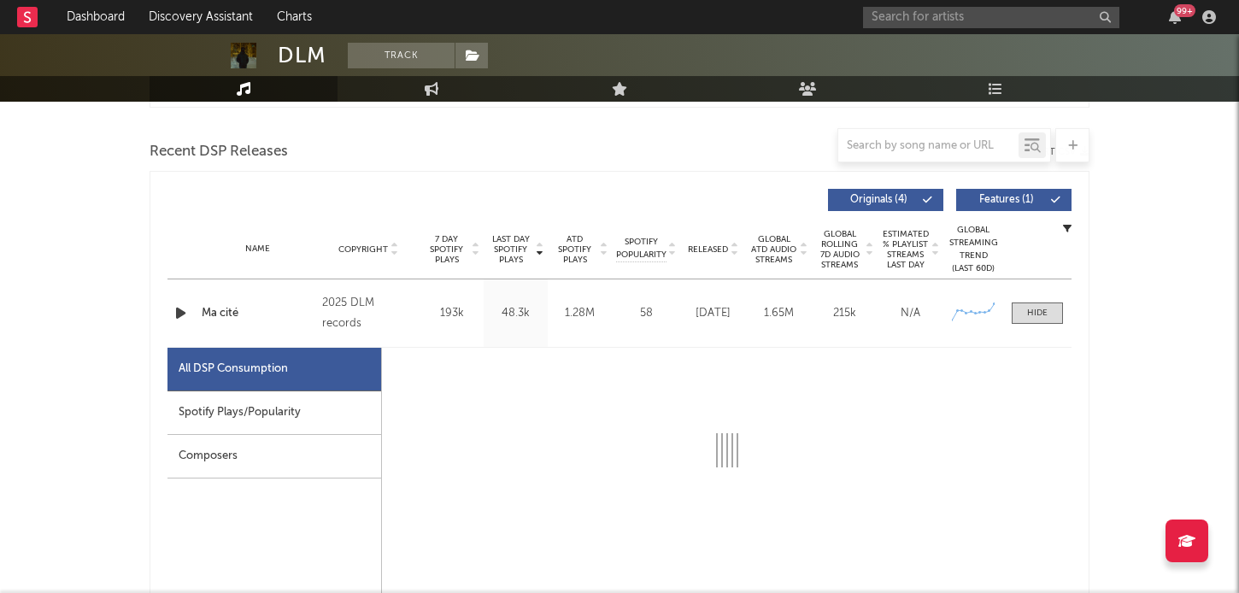
select select "1w"
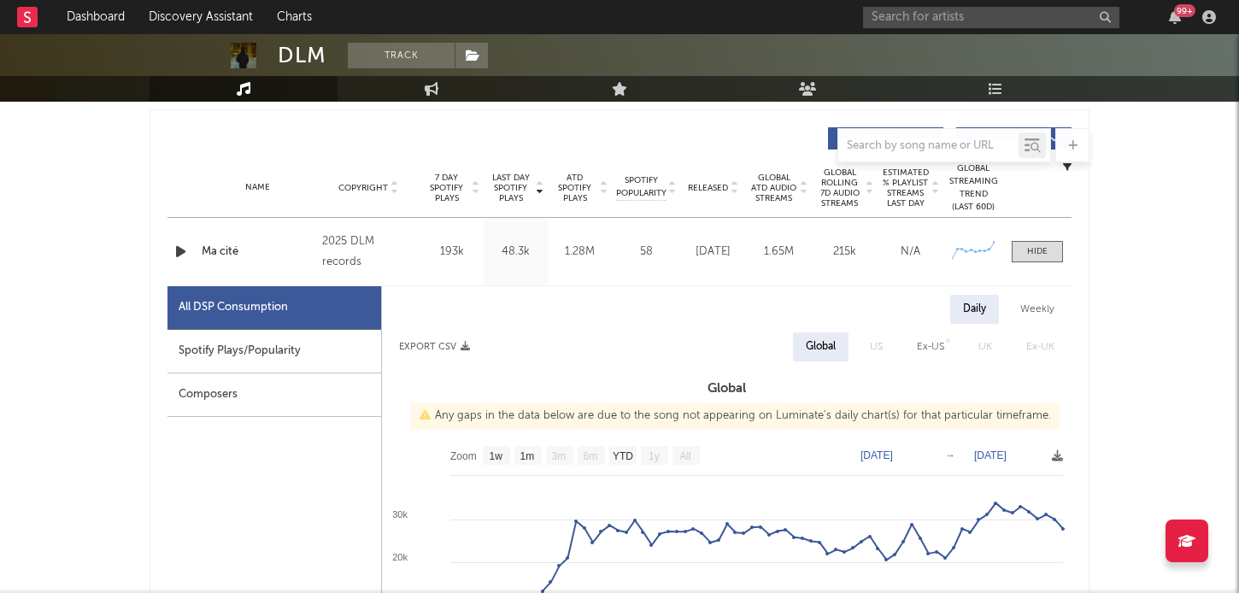
scroll to position [760, 0]
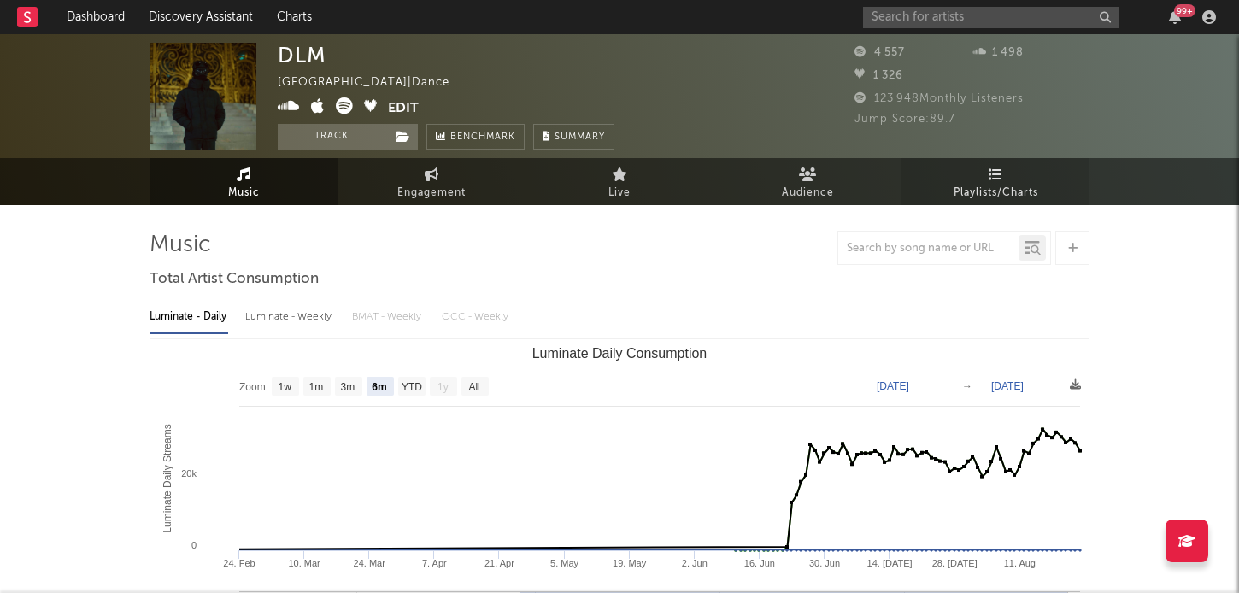
click at [1009, 189] on span "Playlists/Charts" at bounding box center [995, 193] width 85 height 21
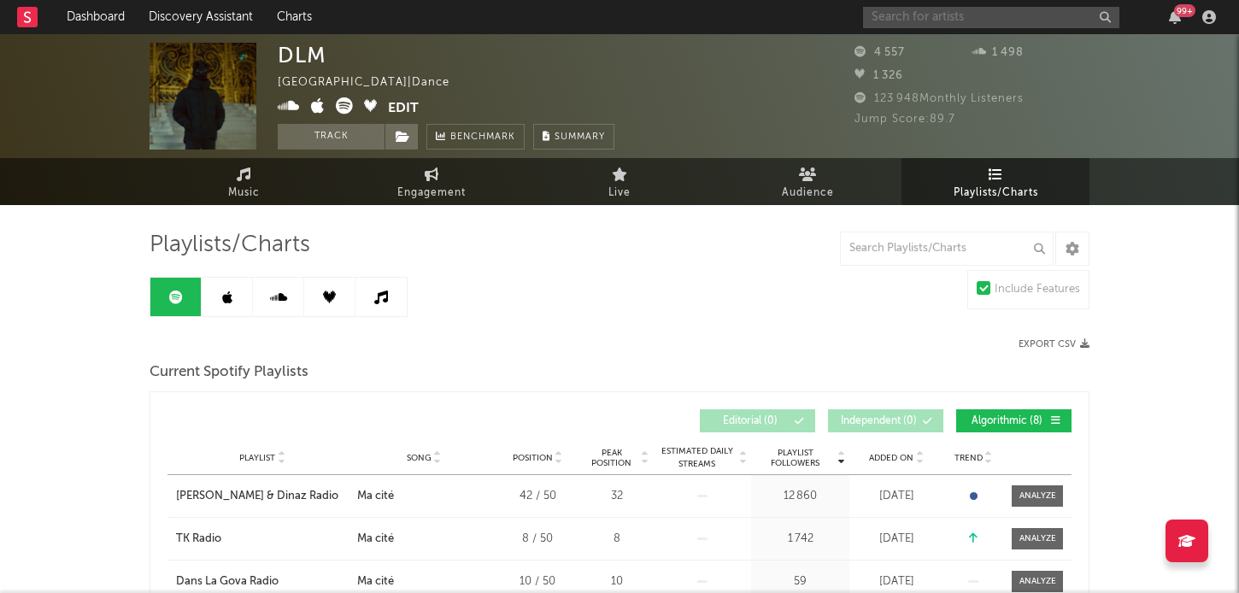
click at [910, 19] on input "text" at bounding box center [991, 17] width 256 height 21
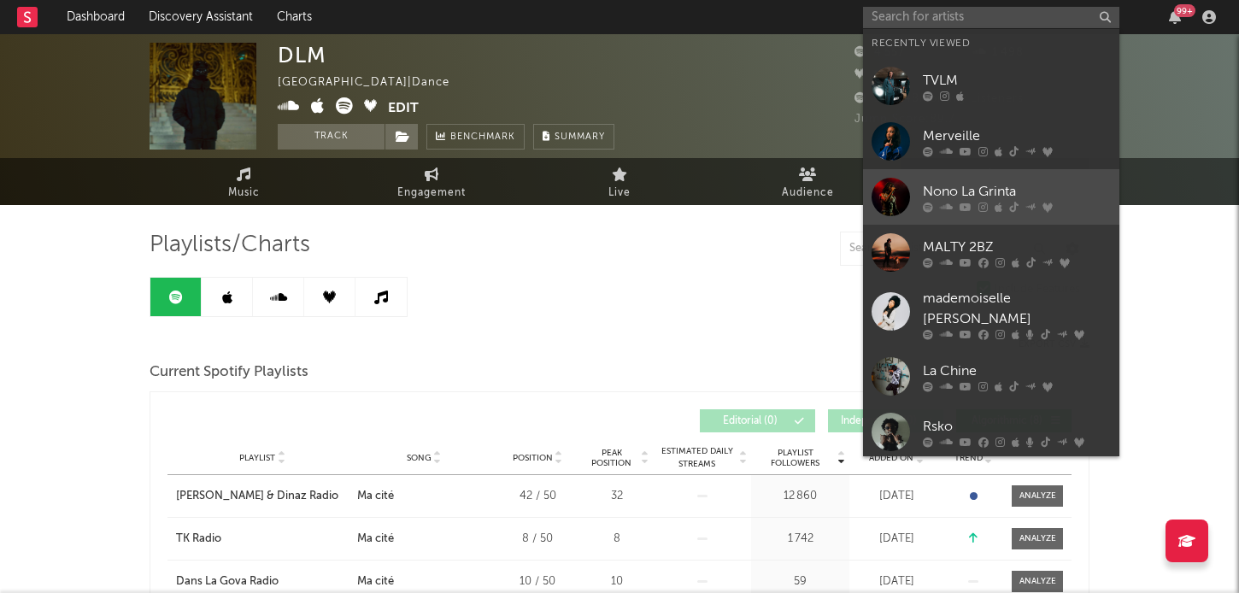
click at [929, 179] on link "Nono La Grinta" at bounding box center [991, 197] width 256 height 56
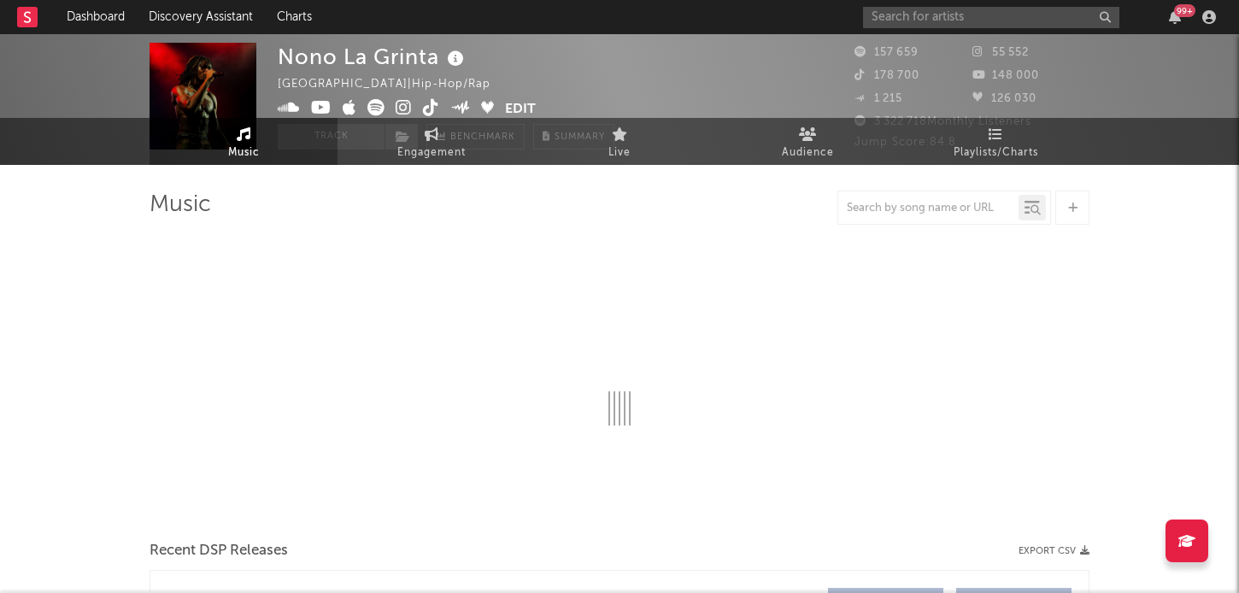
select select "6m"
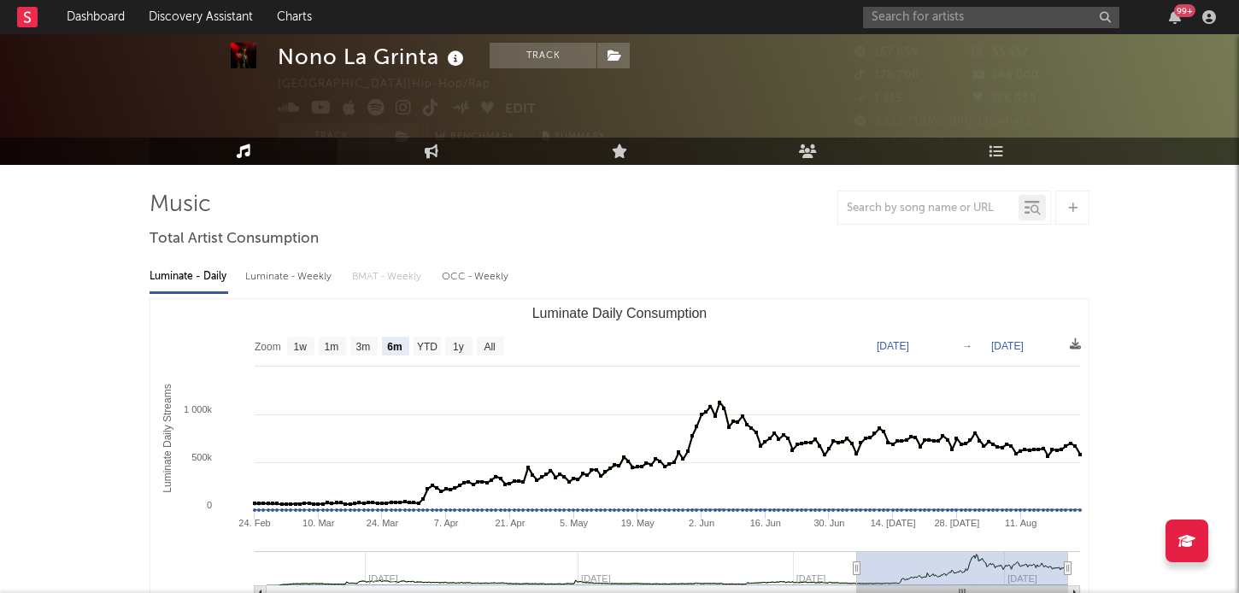
scroll to position [57, 0]
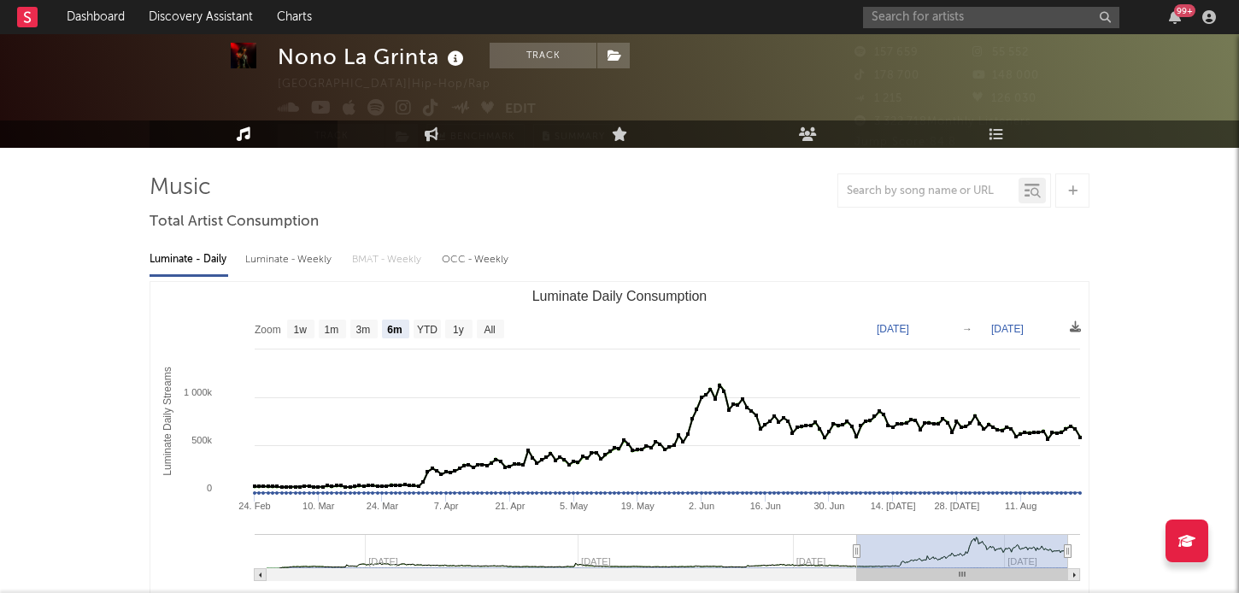
select select "6m"
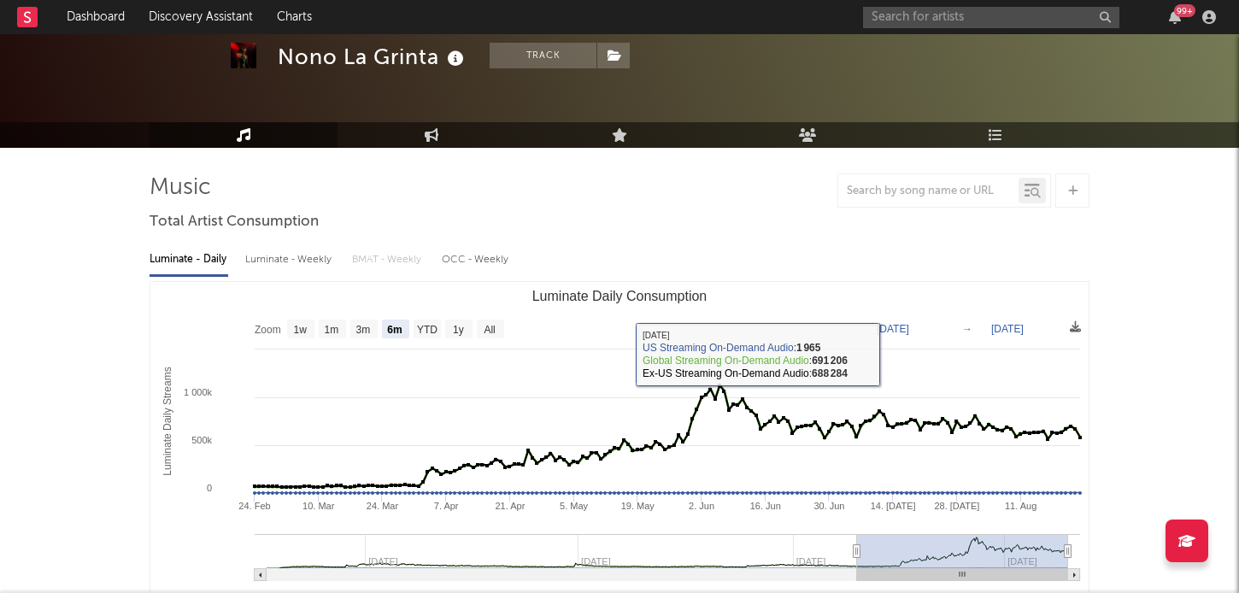
scroll to position [0, 0]
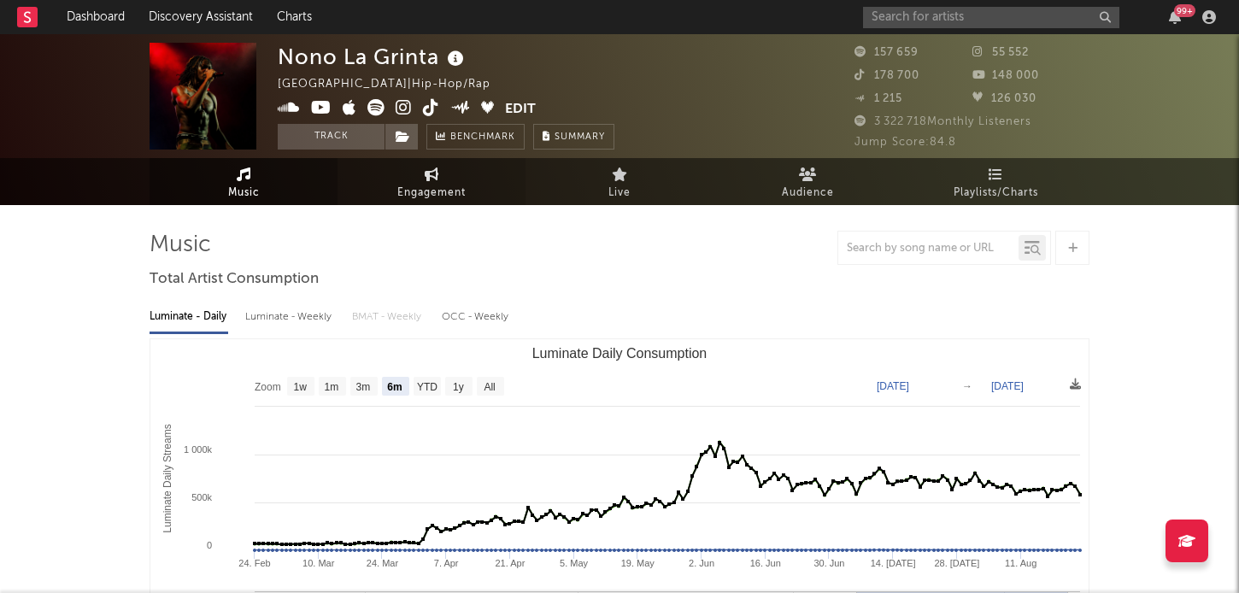
click at [430, 180] on icon at bounding box center [432, 174] width 15 height 14
select select "1w"
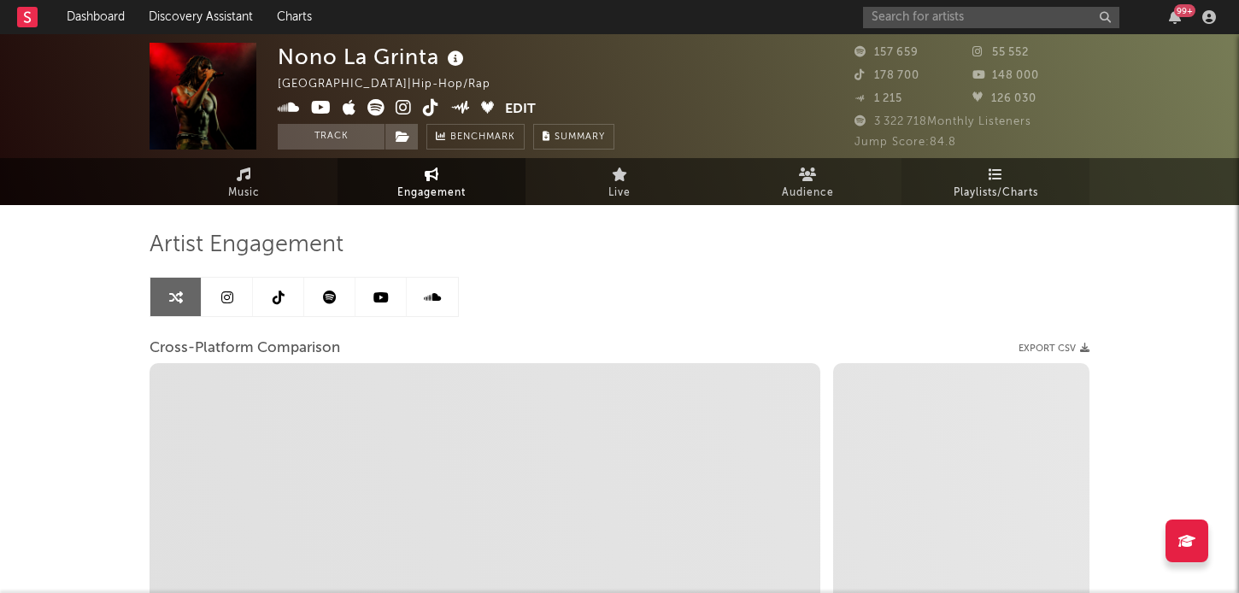
click at [1003, 188] on span "Playlists/Charts" at bounding box center [995, 193] width 85 height 21
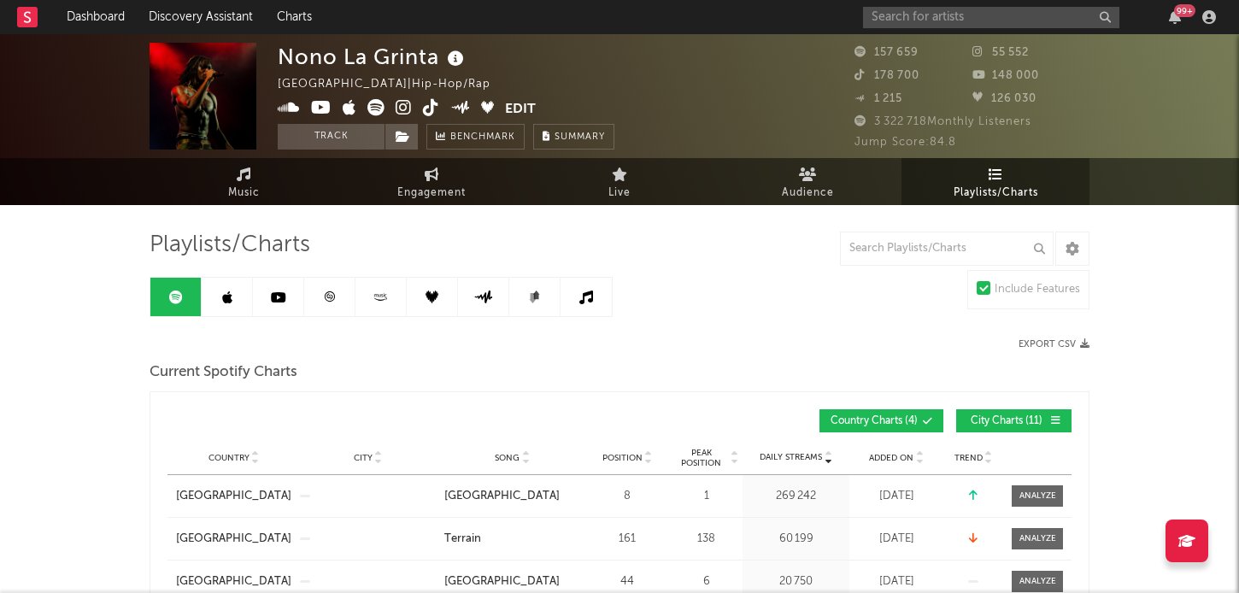
click at [220, 281] on link at bounding box center [227, 297] width 51 height 38
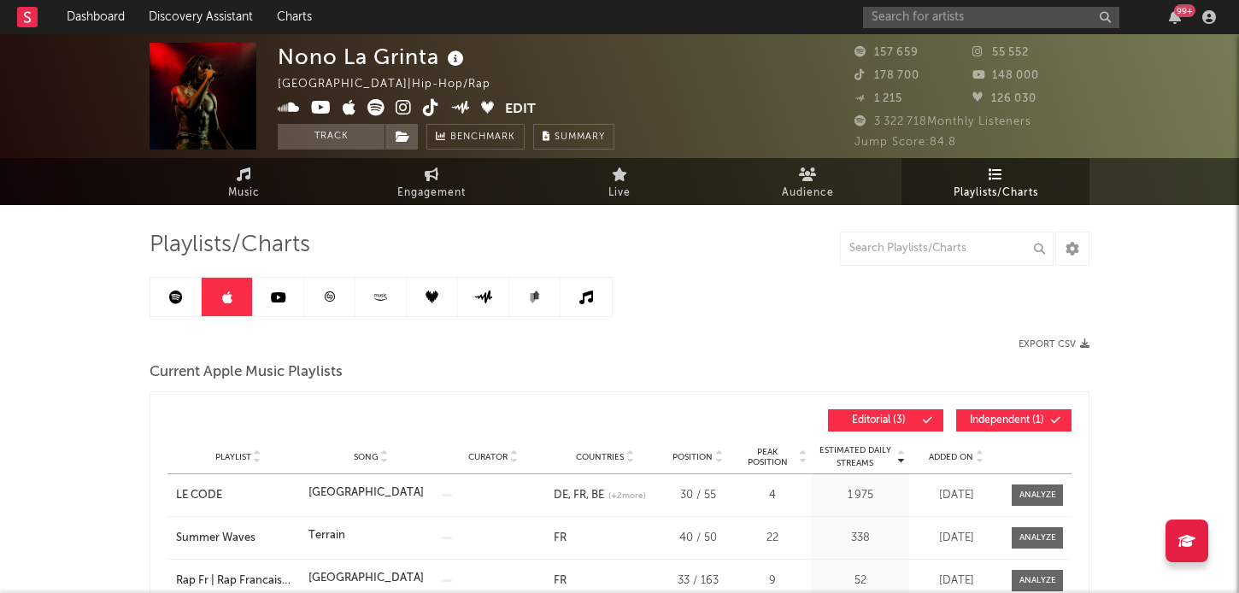
click at [318, 300] on link at bounding box center [329, 297] width 51 height 38
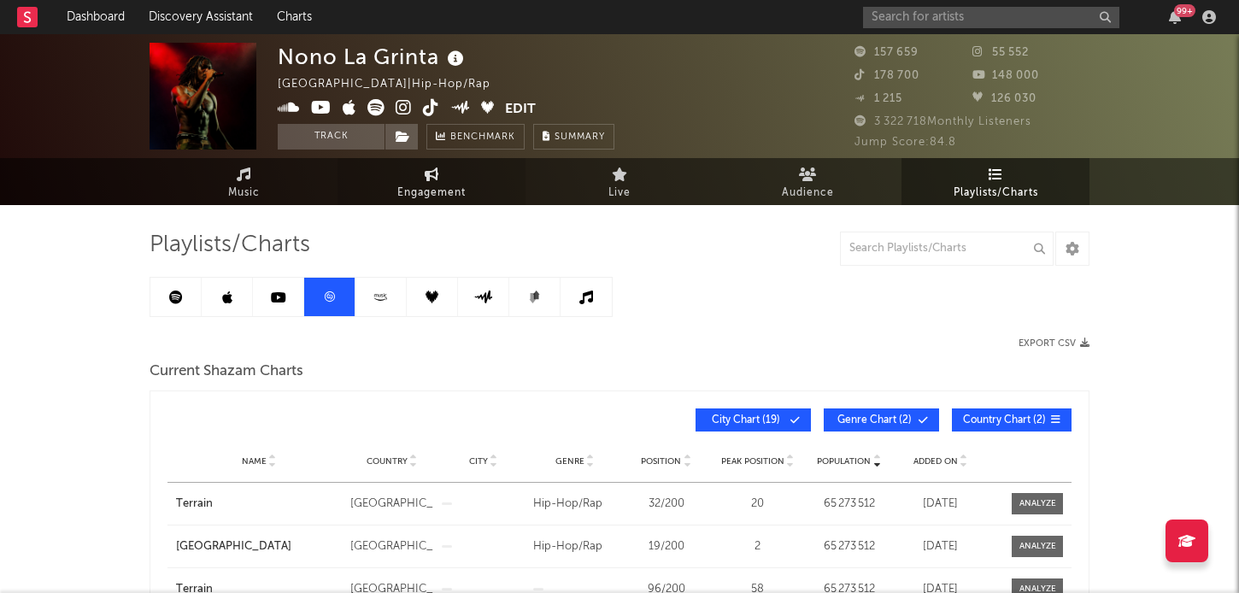
click at [425, 186] on span "Engagement" at bounding box center [431, 193] width 68 height 21
select select "1m"
